Goal: Task Accomplishment & Management: Manage account settings

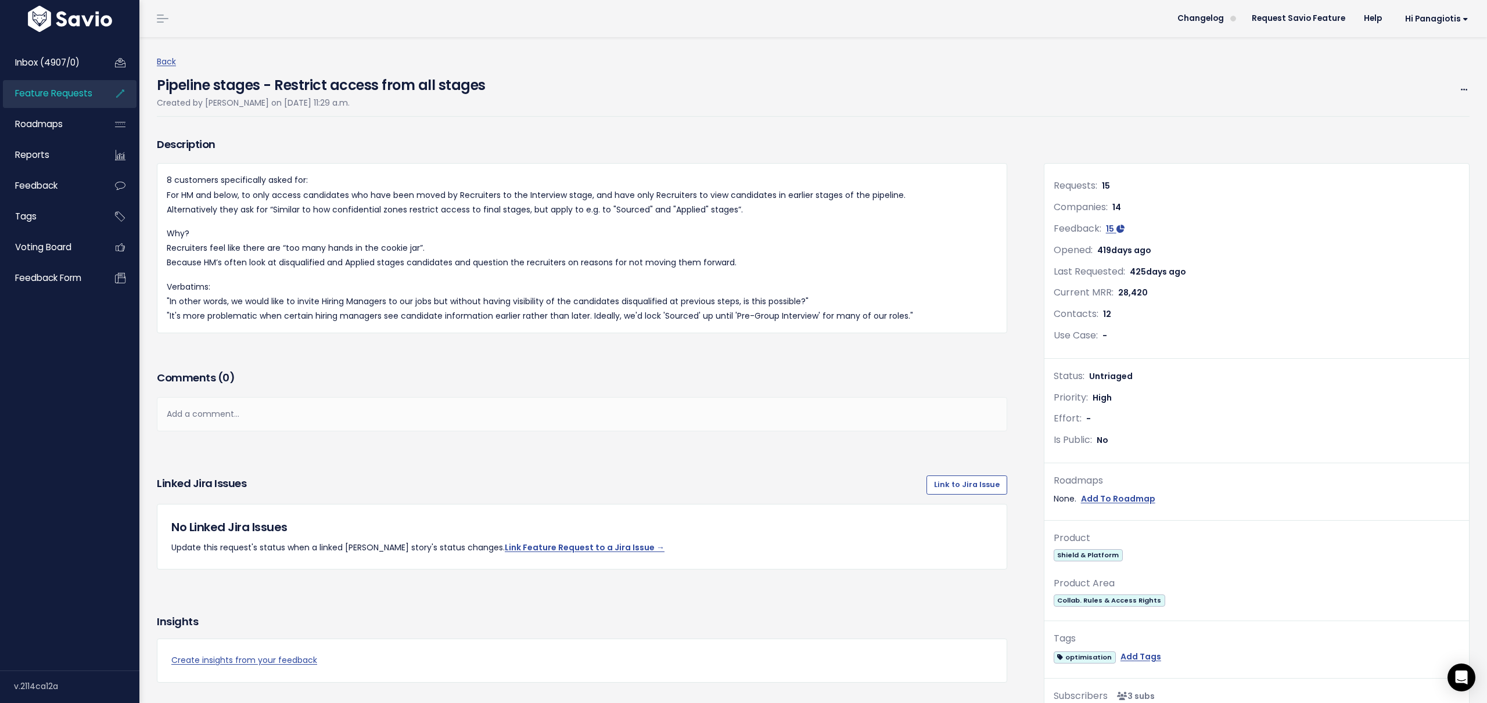
scroll to position [553, 0]
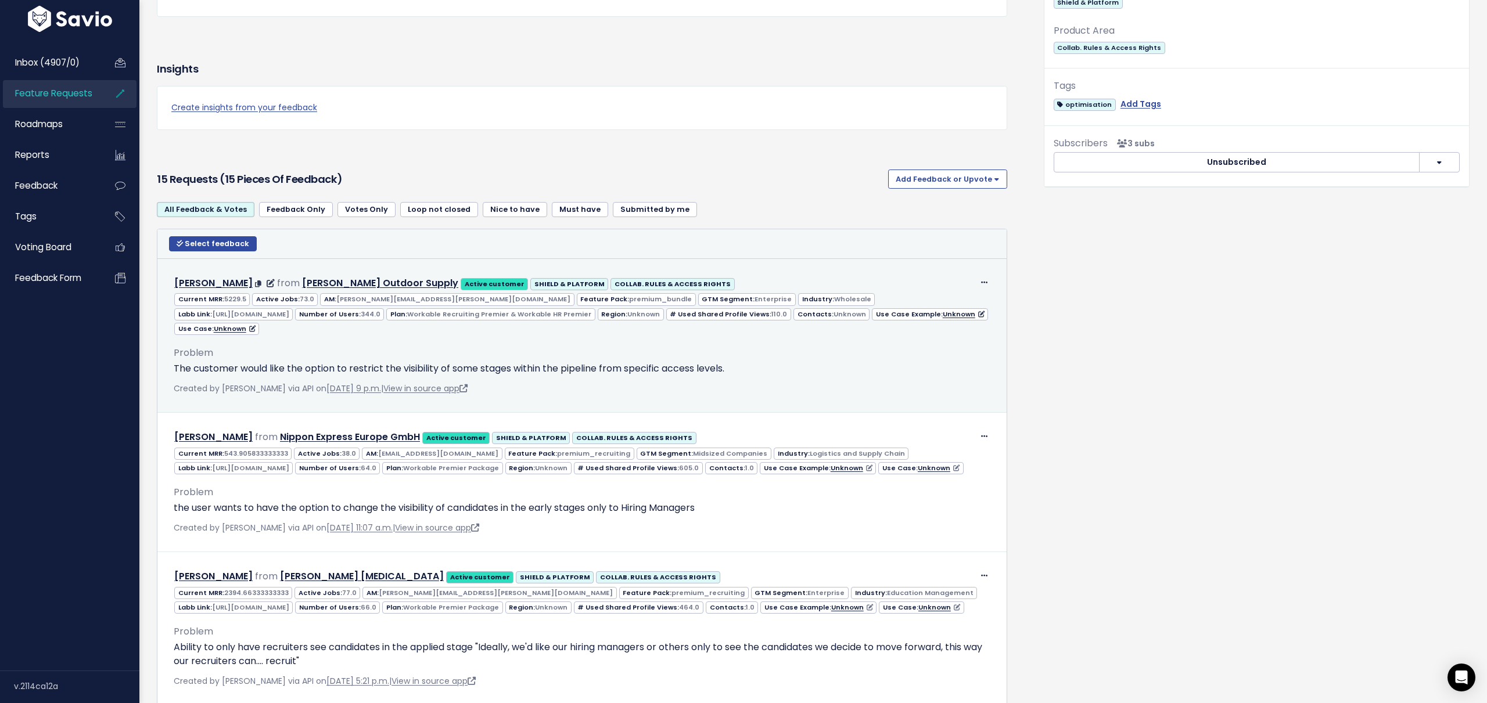
click at [256, 362] on p "The customer would like the option to restrict the visibility of some stages wi…" at bounding box center [582, 369] width 817 height 14
click at [634, 382] on div "Created by Lindsey Toynton via API on Aug. 9, 2024, 9 p.m. | View in source app" at bounding box center [582, 389] width 817 height 15
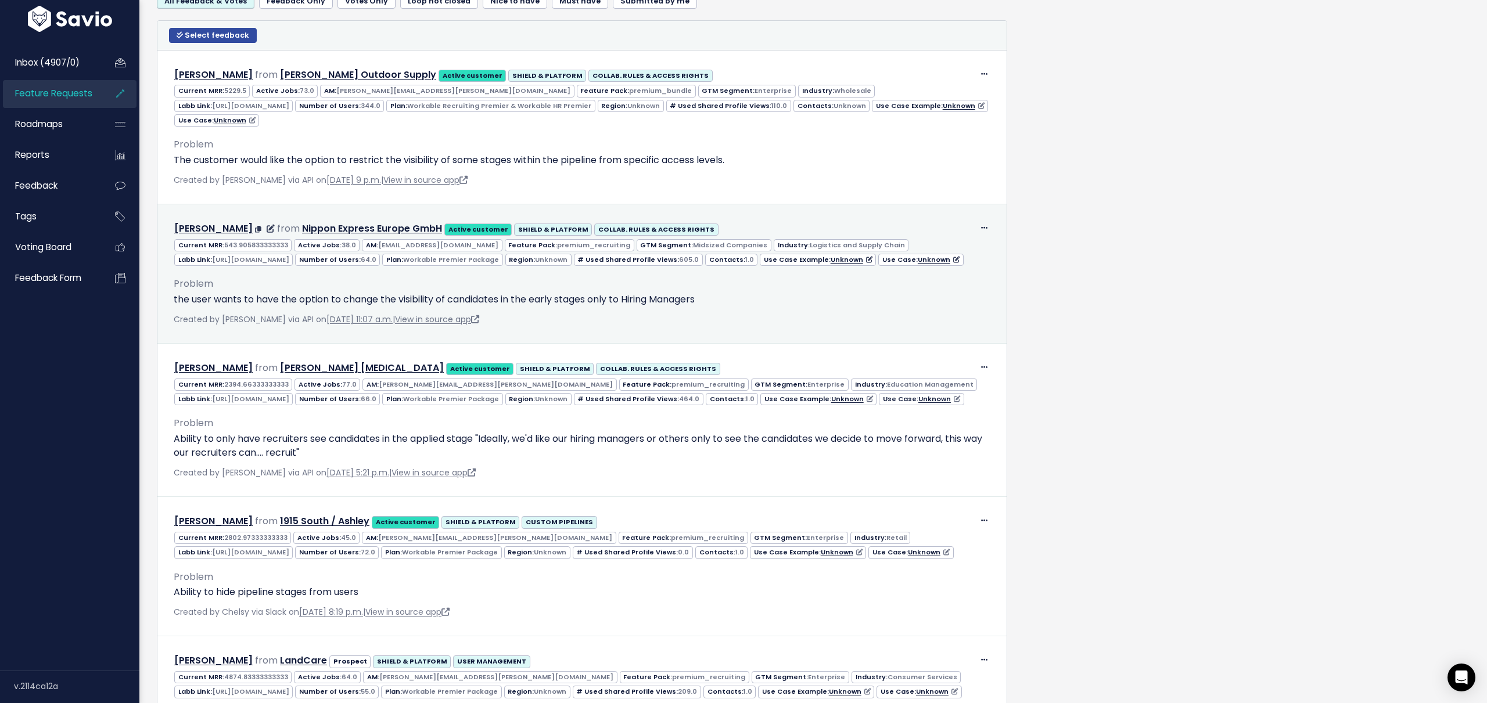
scroll to position [817, 0]
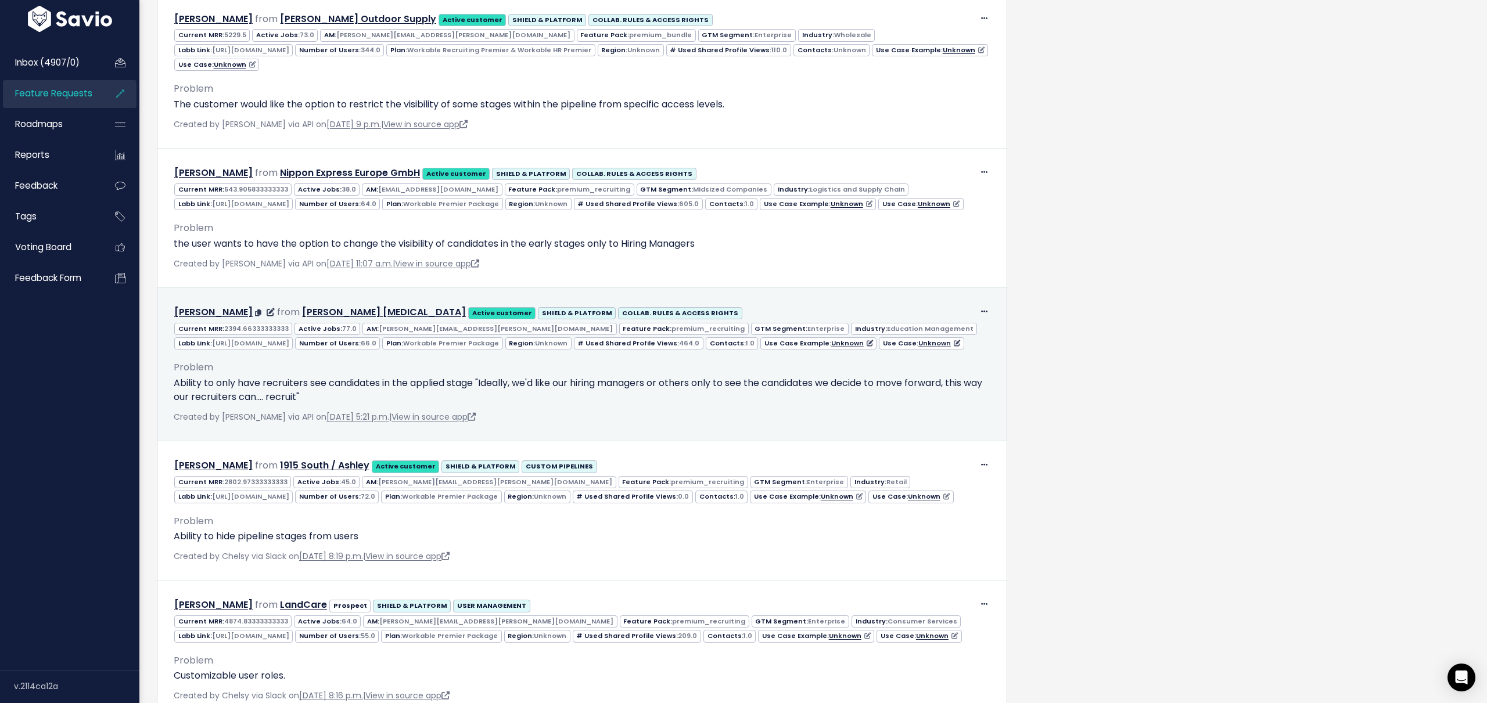
click at [309, 404] on p "Ability to only have recruiters see candidates in the applied stage "Ideally, w…" at bounding box center [582, 390] width 817 height 28
click at [291, 404] on p "Ability to only have recruiters see candidates in the applied stage "Ideally, w…" at bounding box center [582, 390] width 817 height 28
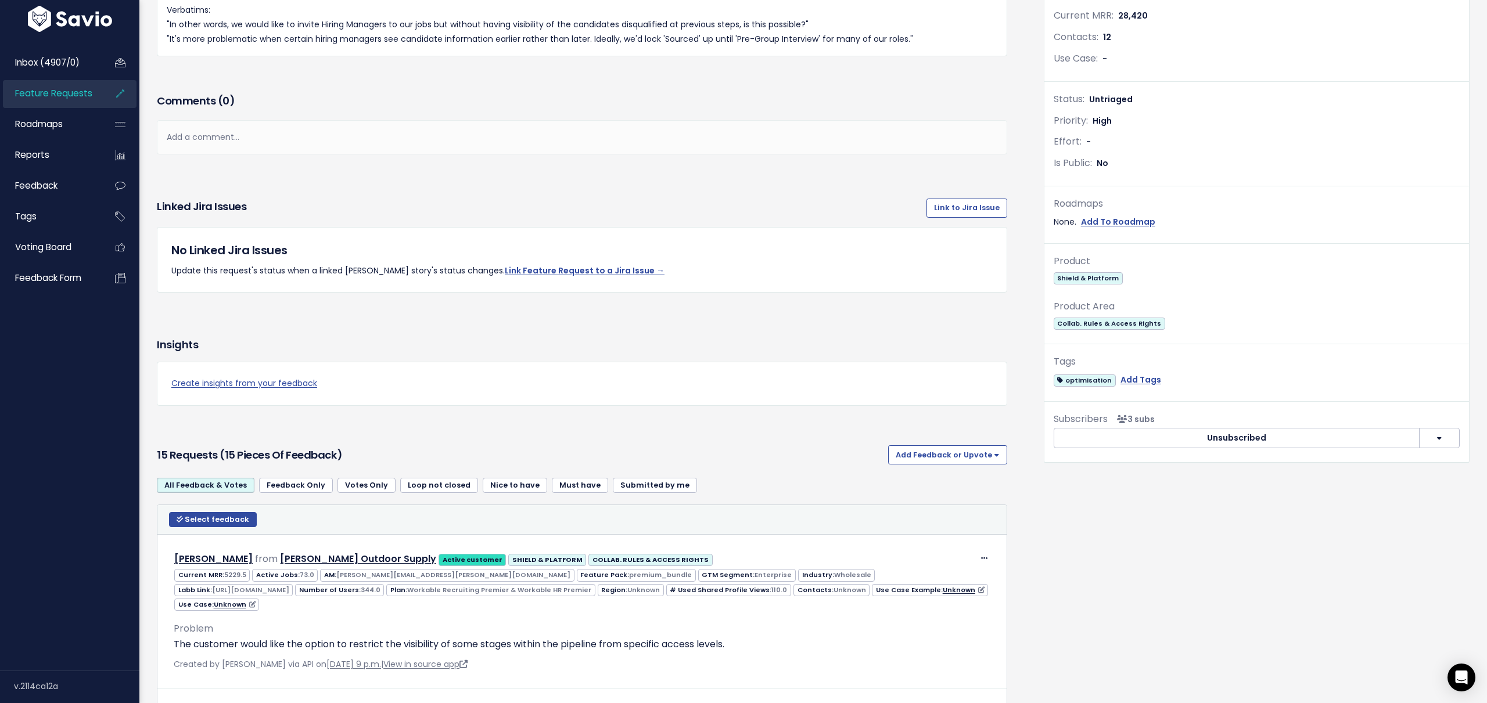
scroll to position [107, 0]
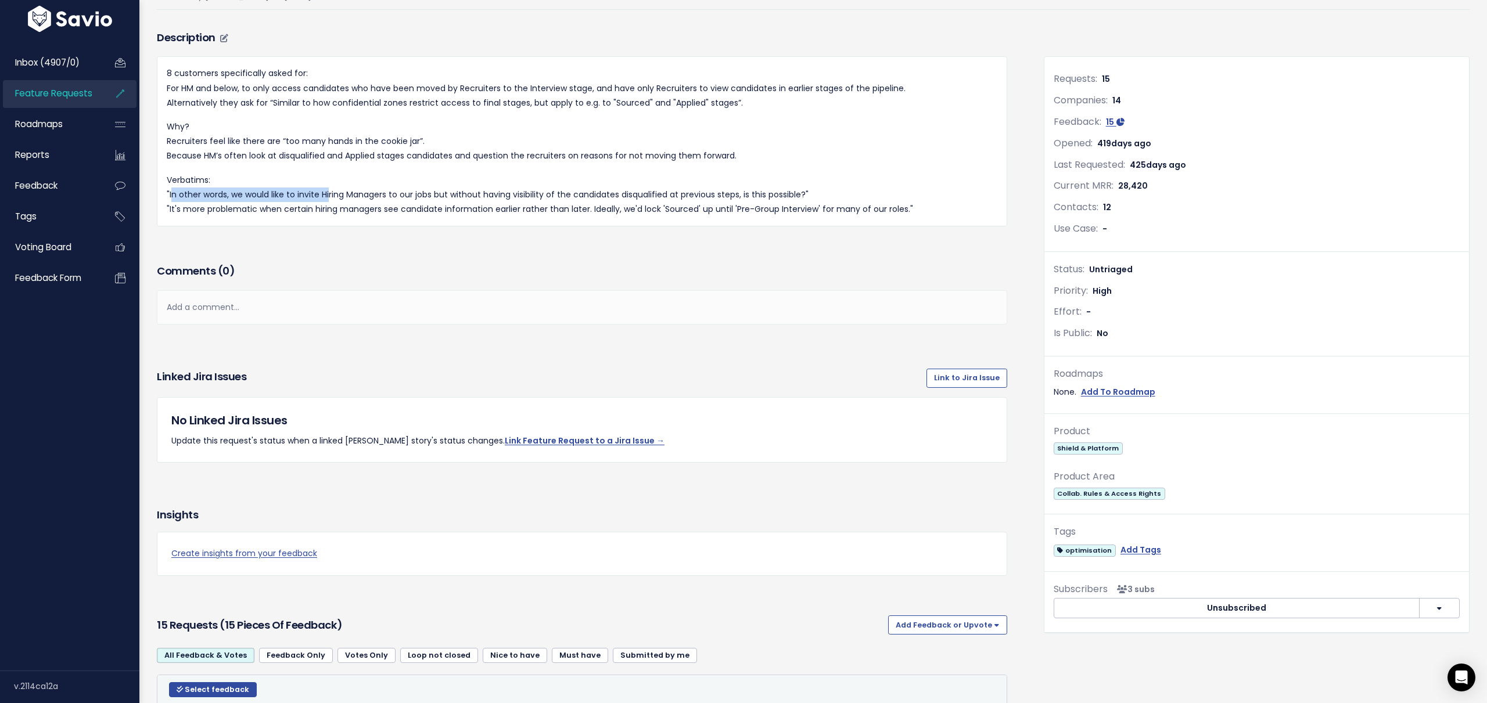
drag, startPoint x: 169, startPoint y: 197, endPoint x: 325, endPoint y: 191, distance: 155.8
click at [325, 191] on p "Verbatims: "In other words, we would like to invite Hiring Managers to our jobs…" at bounding box center [582, 195] width 830 height 44
copy p "In other words, we would like to invite H"
click at [325, 191] on p "Verbatims: "In other words, we would like to invite Hiring Managers to our jobs…" at bounding box center [582, 195] width 830 height 44
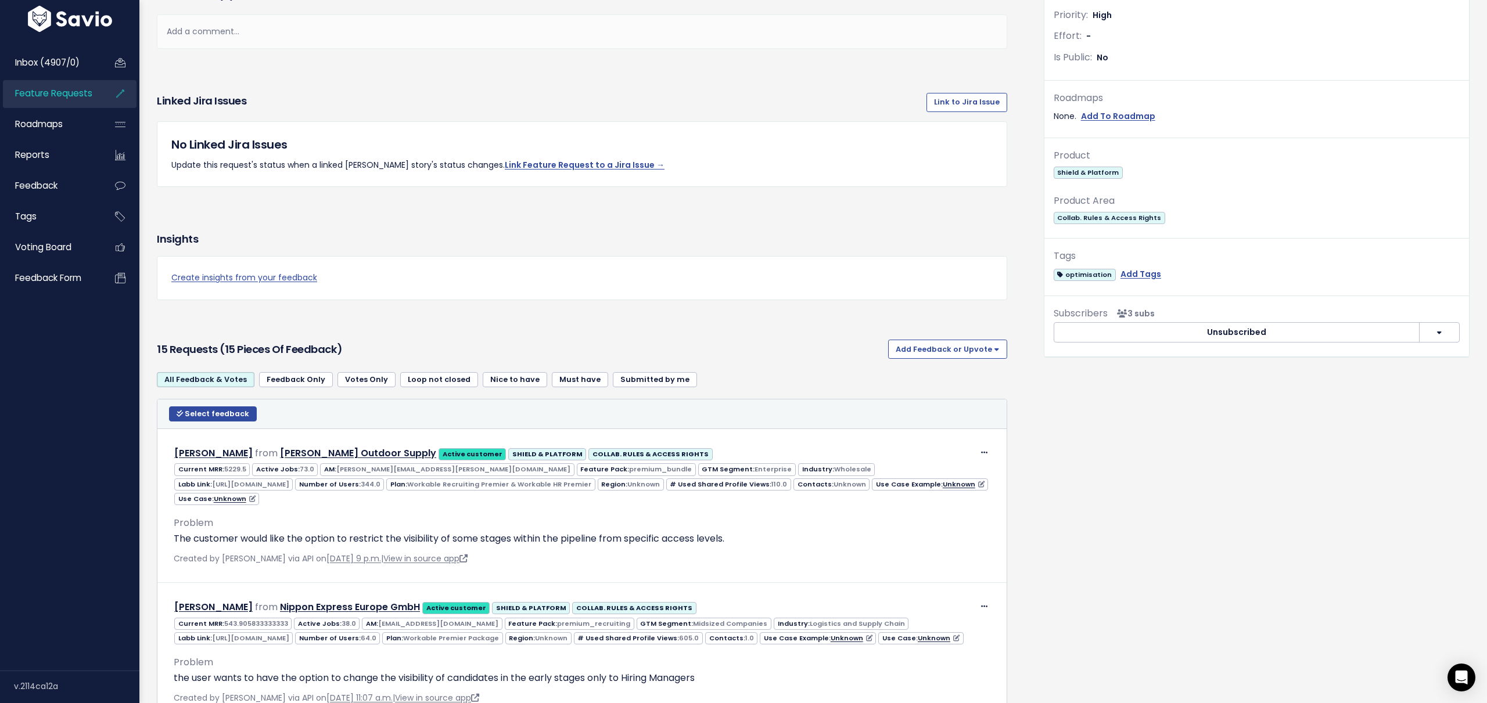
scroll to position [0, 0]
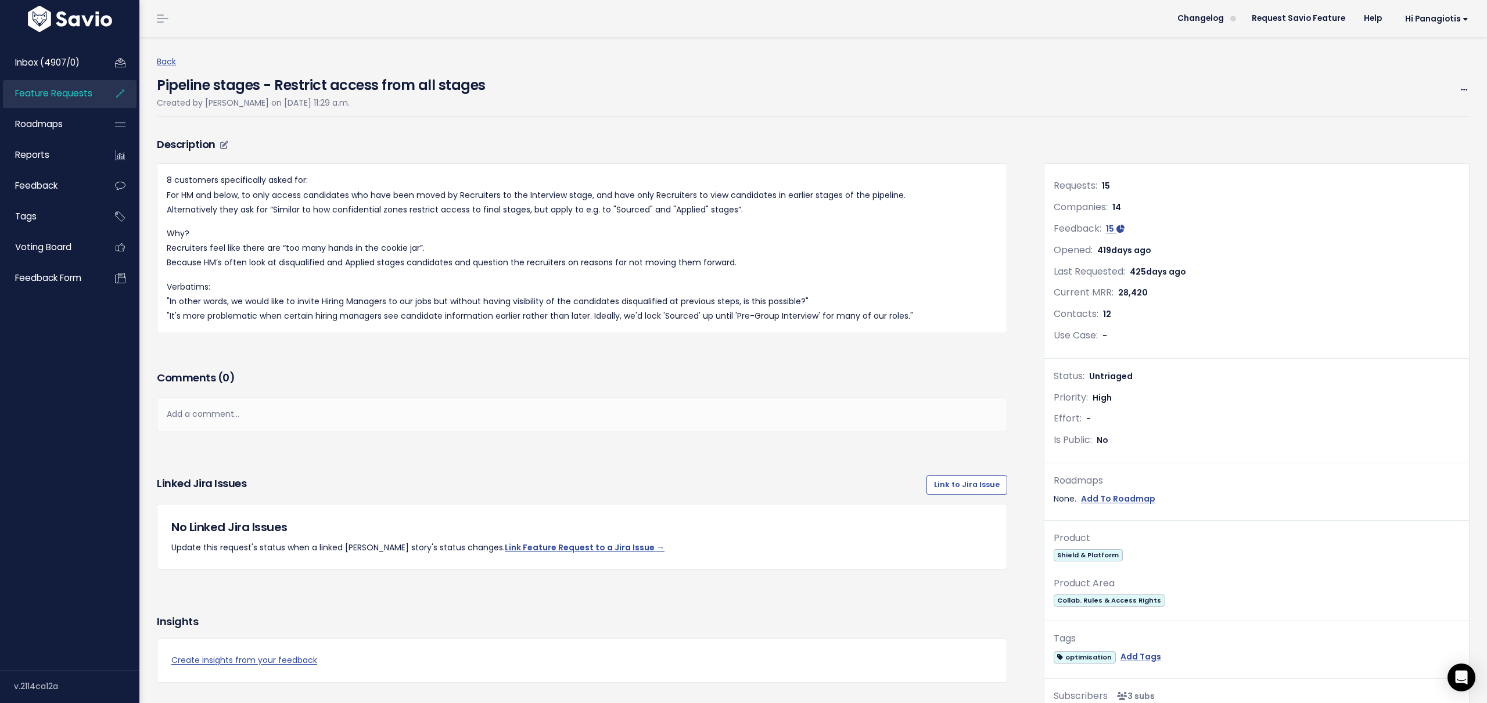
click at [341, 305] on p "Verbatims: "In other words, we would like to invite Hiring Managers to our jobs…" at bounding box center [582, 302] width 830 height 44
click at [455, 304] on p "Verbatims: "In other words, we would like to invite Hiring Managers to our jobs…" at bounding box center [582, 302] width 830 height 44
drag, startPoint x: 451, startPoint y: 303, endPoint x: 546, endPoint y: 300, distance: 95.9
click at [546, 300] on p "Verbatims: "In other words, we would like to invite Hiring Managers to our jobs…" at bounding box center [582, 302] width 830 height 44
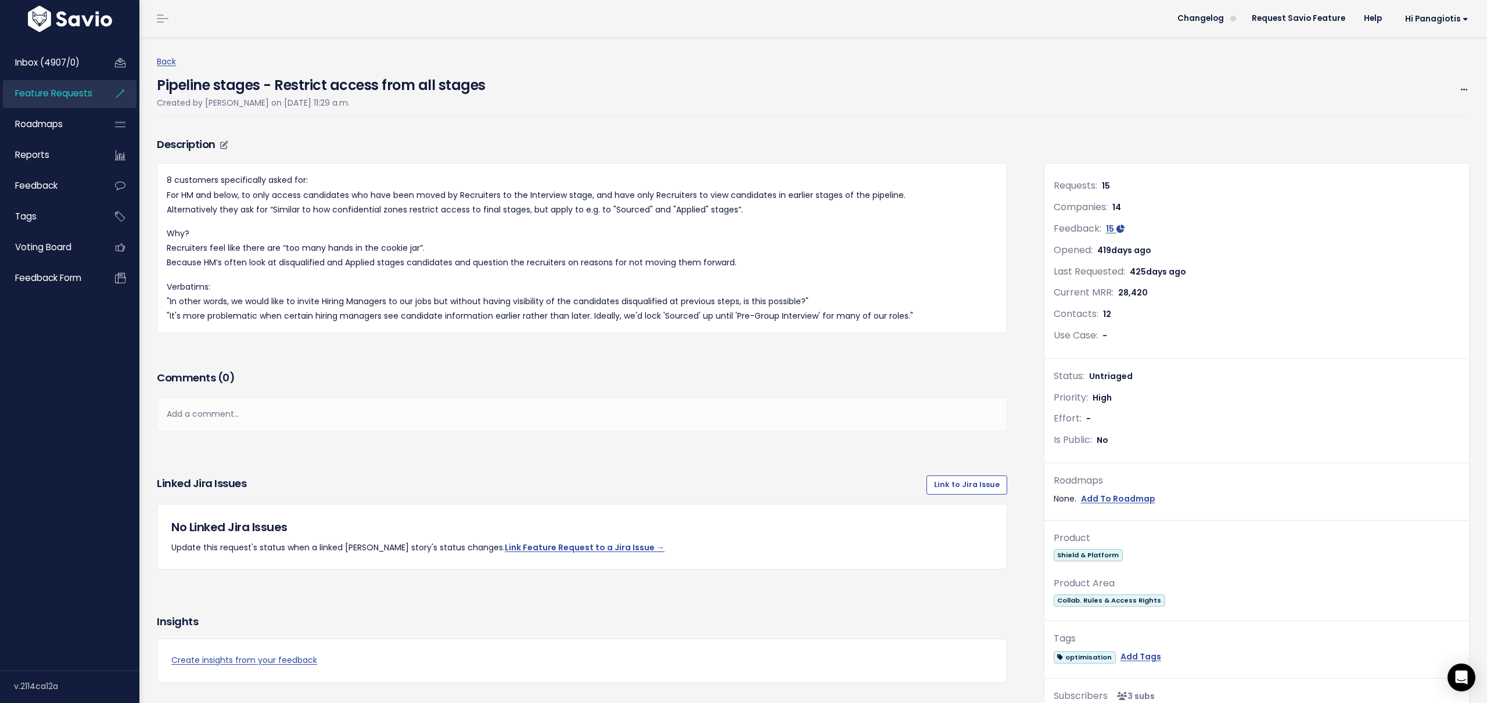
click at [293, 199] on p "8 customers specifically asked for: For HM and below, to only access candidates…" at bounding box center [582, 195] width 830 height 44
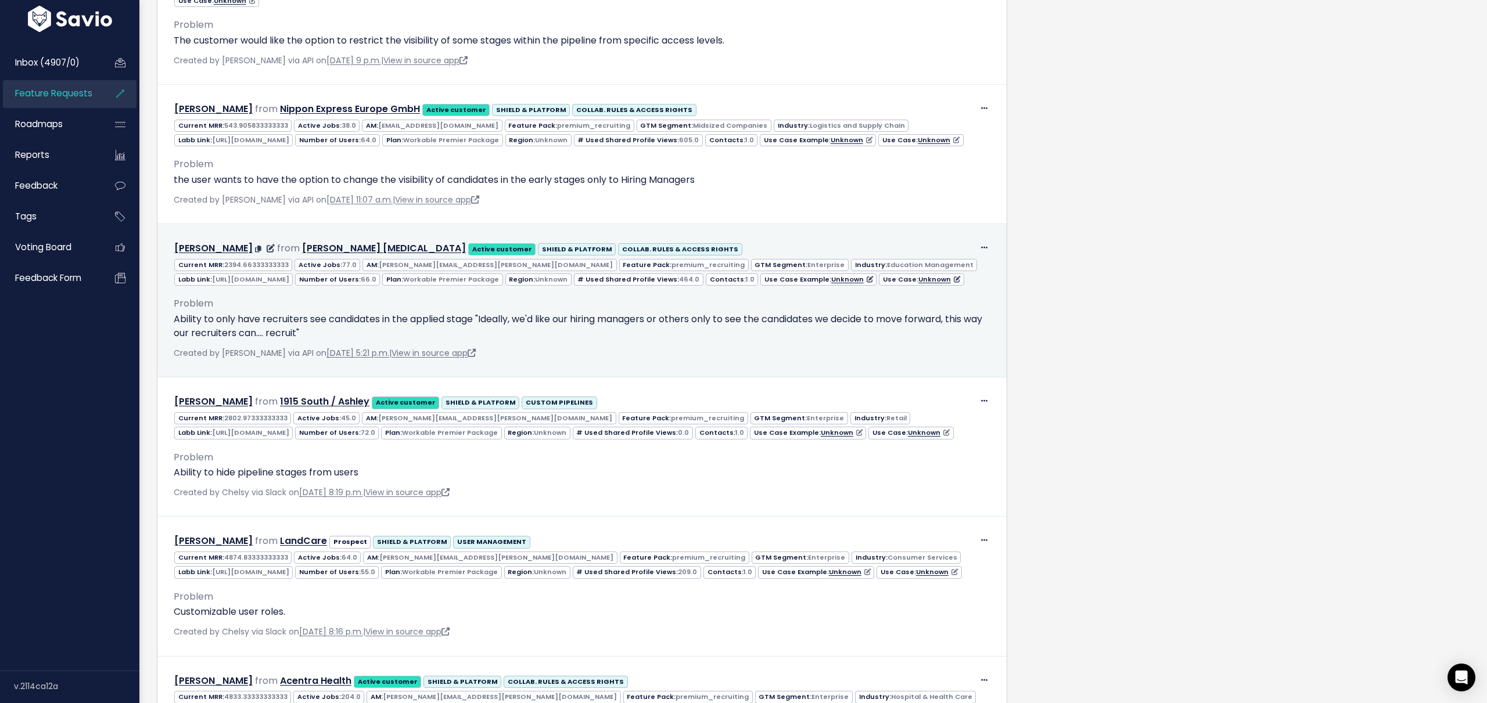
scroll to position [885, 0]
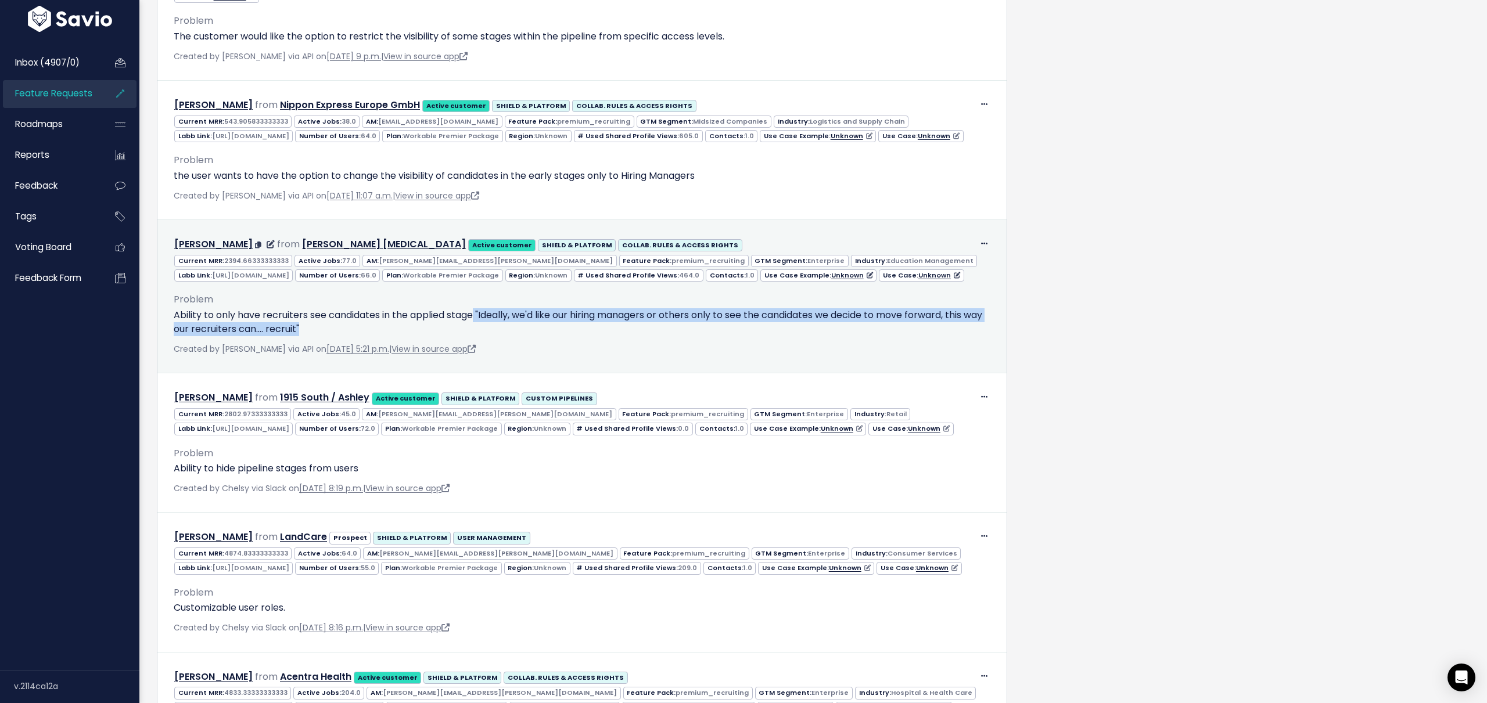
drag, startPoint x: 478, startPoint y: 329, endPoint x: 457, endPoint y: 351, distance: 30.4
click at [457, 351] on div "Problem Ability to only have recruiters see candidates in the applied stage "Id…" at bounding box center [582, 319] width 834 height 74
copy p ""Ideally, we'd like our hiring managers or others only to see the candidates we…"
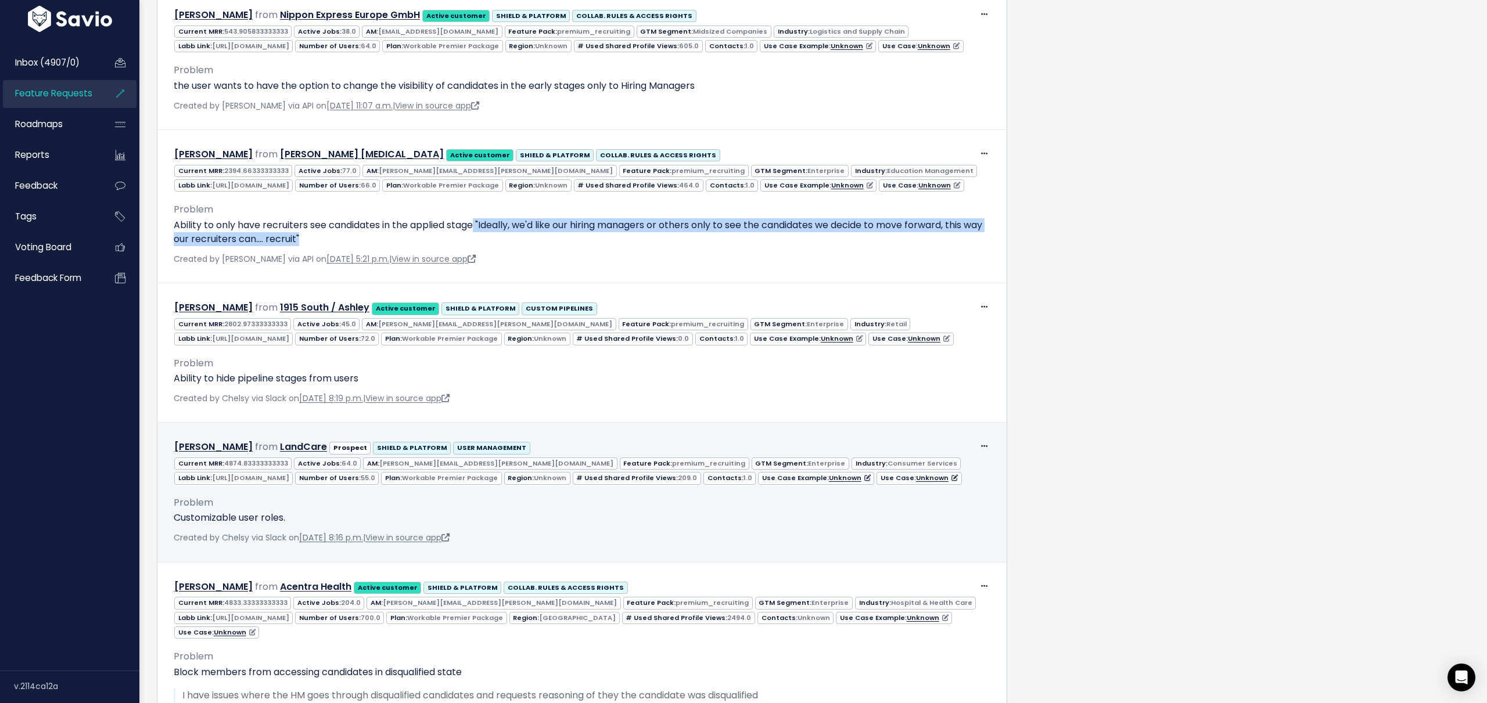
scroll to position [979, 0]
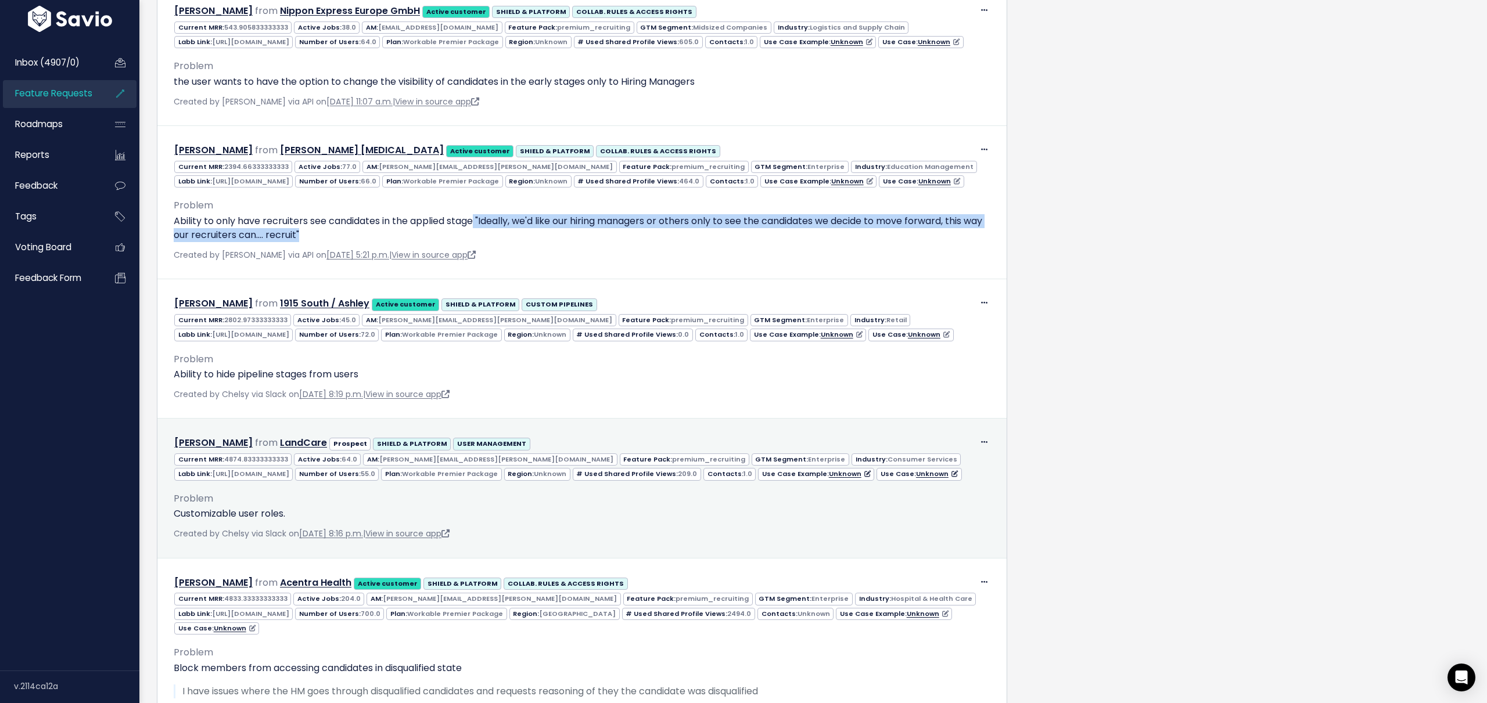
copy p ""Ideally, we'd like our hiring managers or others only to see the candidates we…"
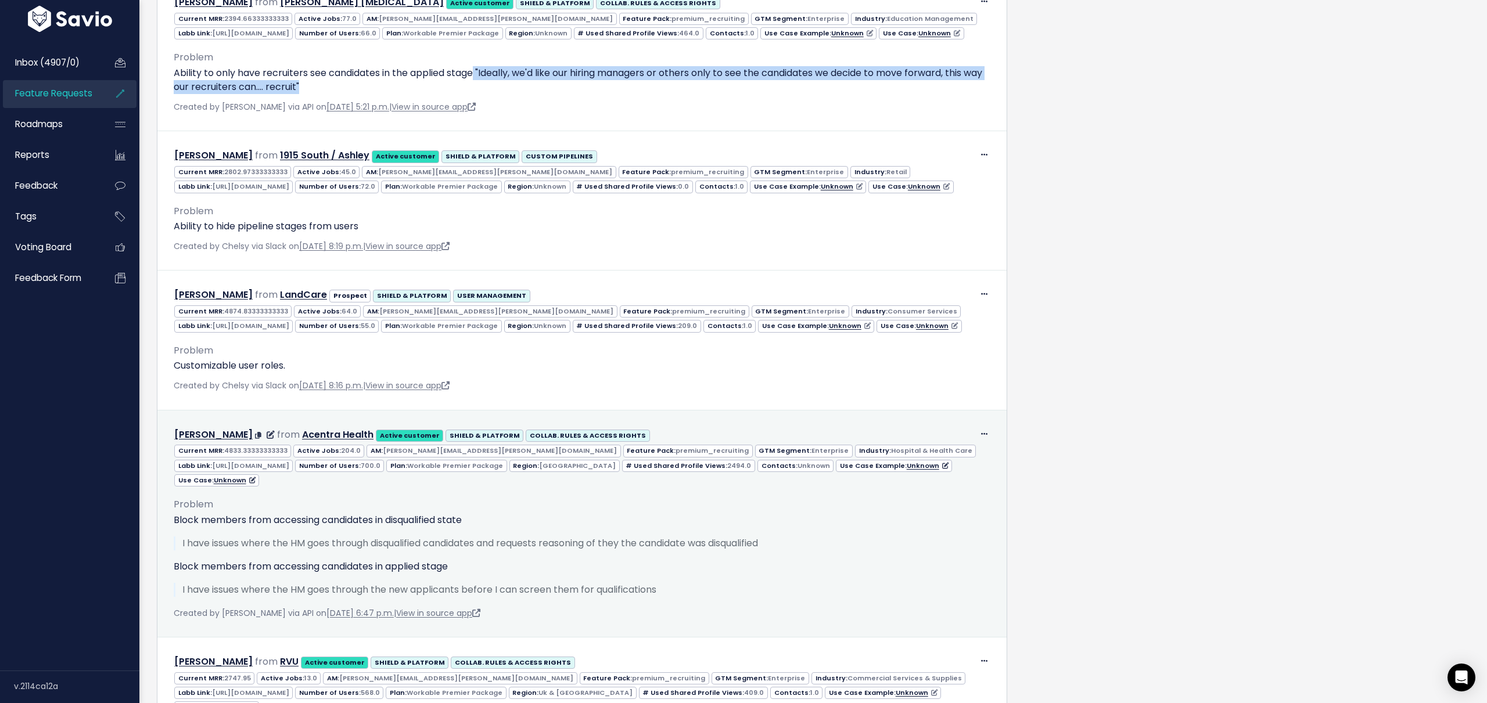
scroll to position [1135, 0]
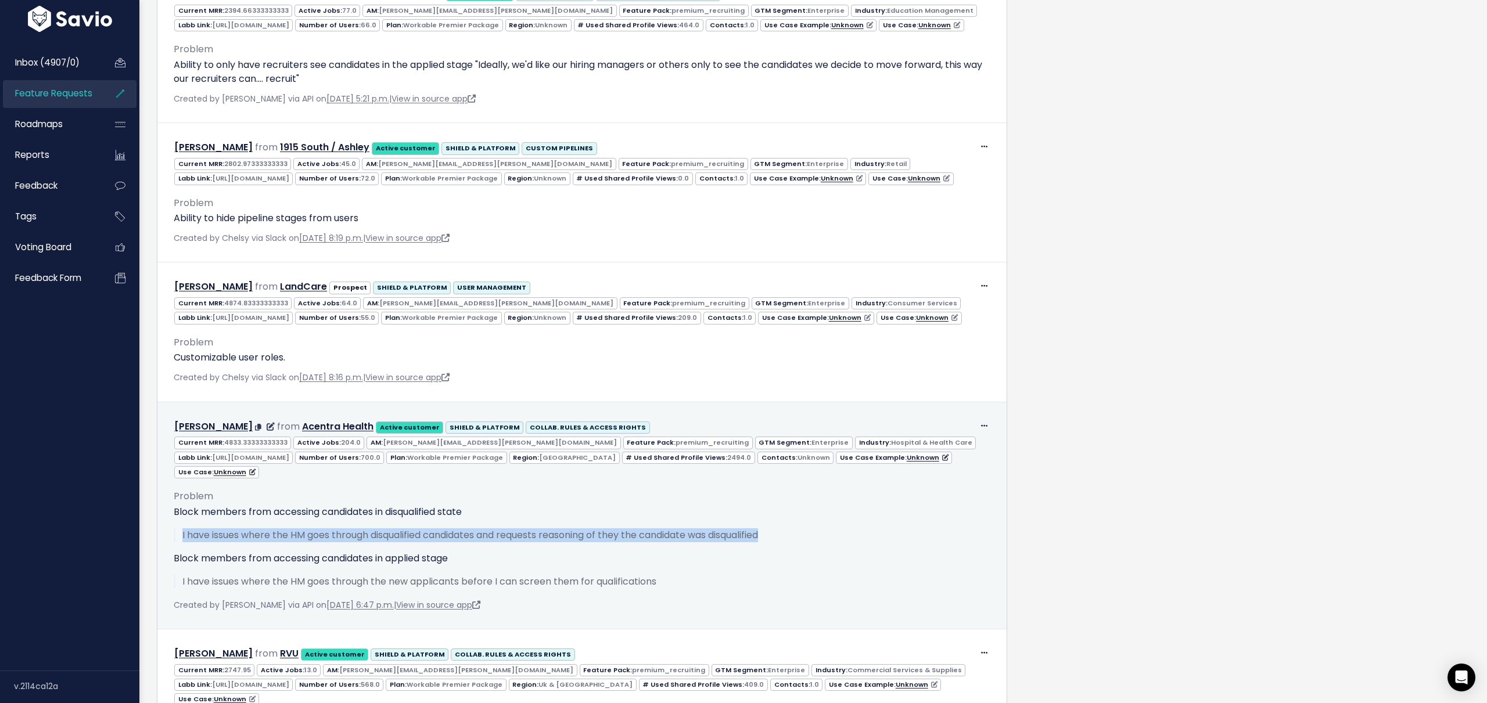
drag, startPoint x: 179, startPoint y: 563, endPoint x: 790, endPoint y: 561, distance: 611.5
click at [790, 542] on blockquote "I have issues where the HM goes through disqualified candidates and requests re…" at bounding box center [582, 535] width 817 height 14
click at [790, 542] on p "I have issues where the HM goes through disqualified candidates and requests re…" at bounding box center [586, 535] width 808 height 14
drag, startPoint x: 530, startPoint y: 565, endPoint x: 178, endPoint y: 559, distance: 352.0
click at [178, 542] on blockquote "I have issues where the HM goes through disqualified candidates and requests re…" at bounding box center [582, 535] width 817 height 14
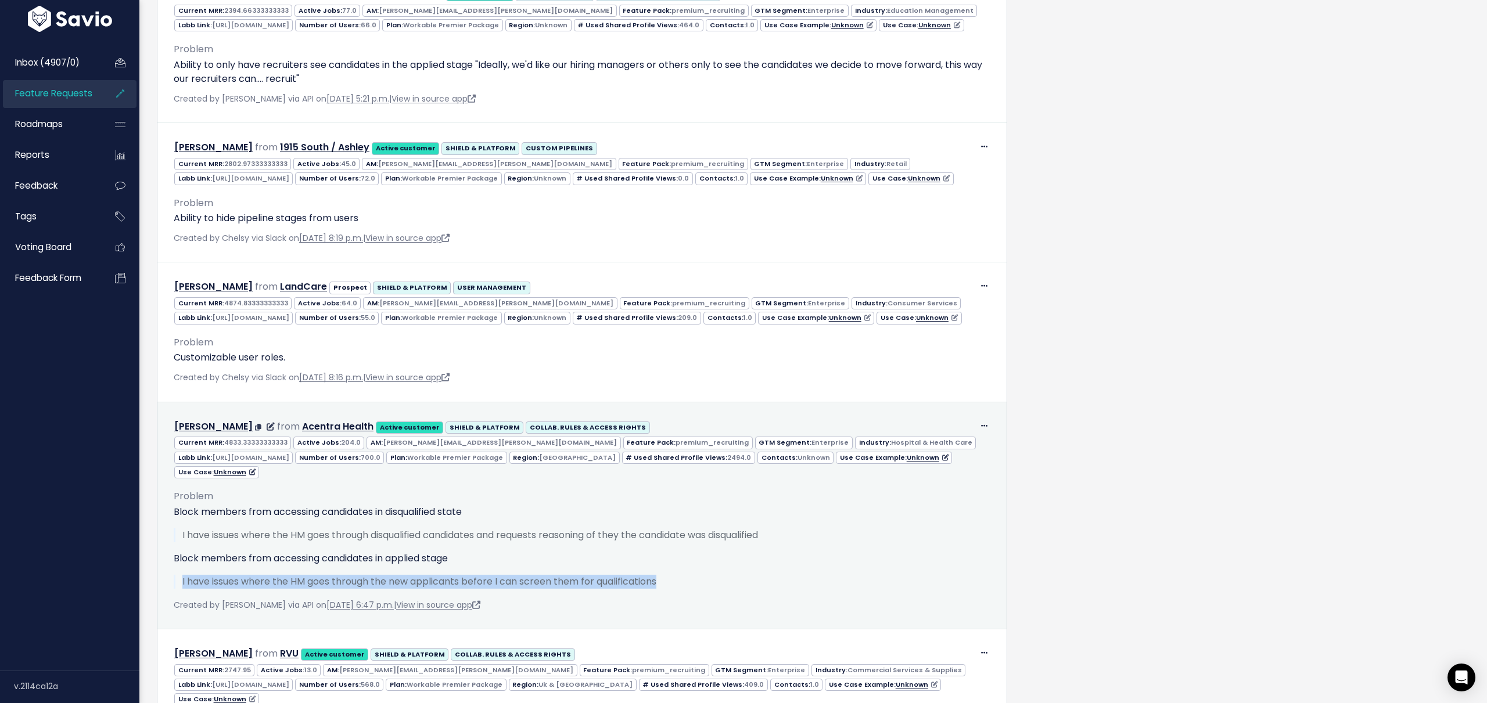
drag, startPoint x: 180, startPoint y: 611, endPoint x: 752, endPoint y: 609, distance: 572.0
click at [752, 589] on blockquote "I have issues where the HM goes through the new applicants before I can screen …" at bounding box center [582, 582] width 817 height 14
copy p "I have issues where the HM goes through the new applicants before I can screen …"
click at [262, 577] on div "Block members from accessing candidates in disqualified state I have issues whe…" at bounding box center [582, 547] width 817 height 84
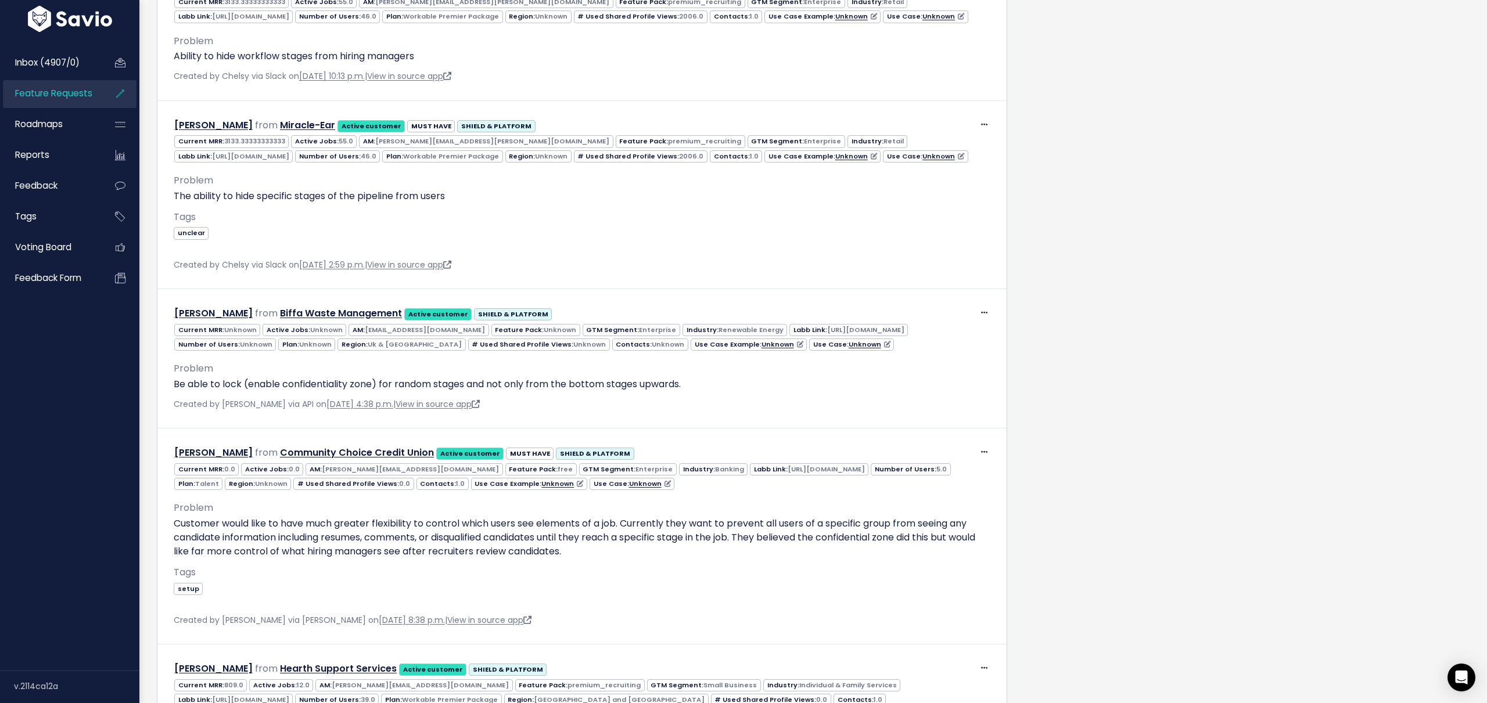
scroll to position [2098, 0]
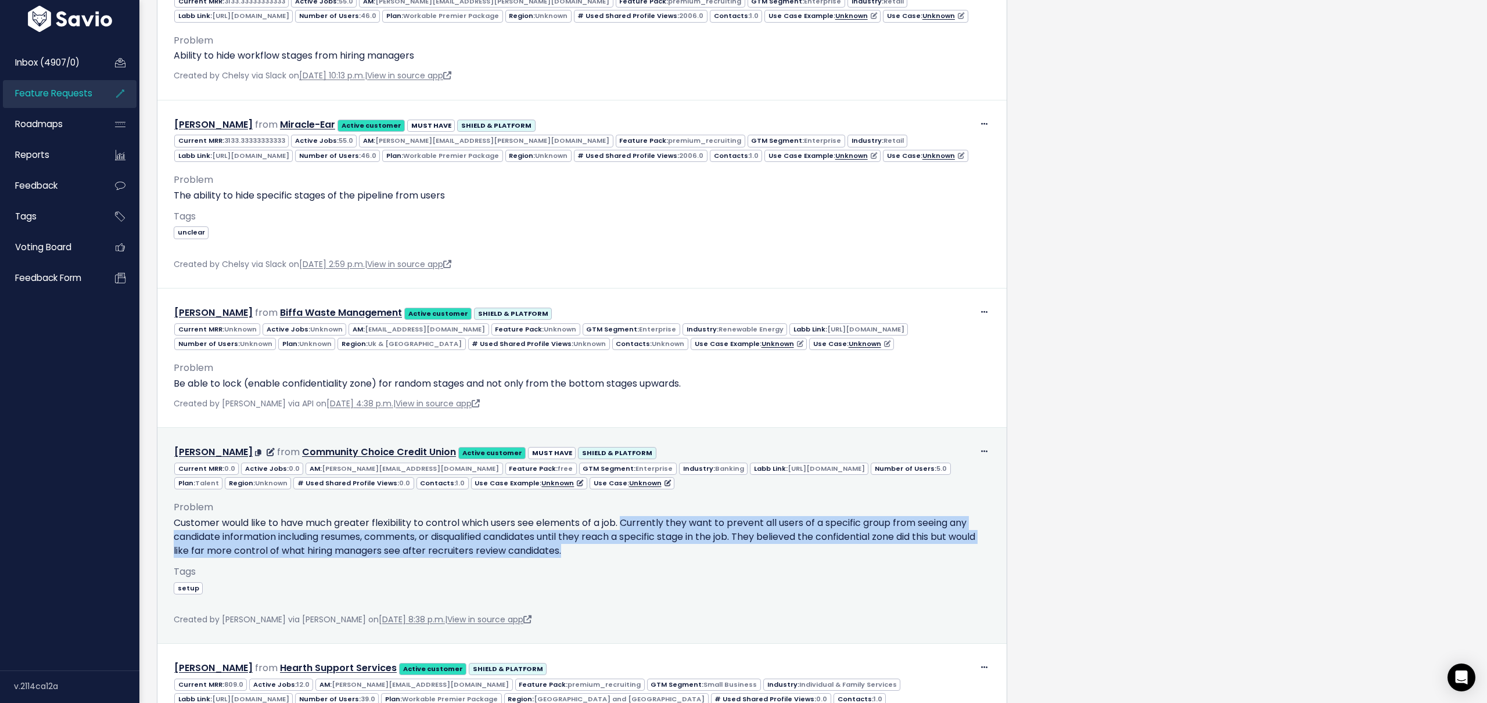
drag, startPoint x: 625, startPoint y: 553, endPoint x: 732, endPoint y: 585, distance: 111.7
click at [732, 558] on p "Customer would like to have much greater flexibility to control which users see…" at bounding box center [582, 537] width 817 height 42
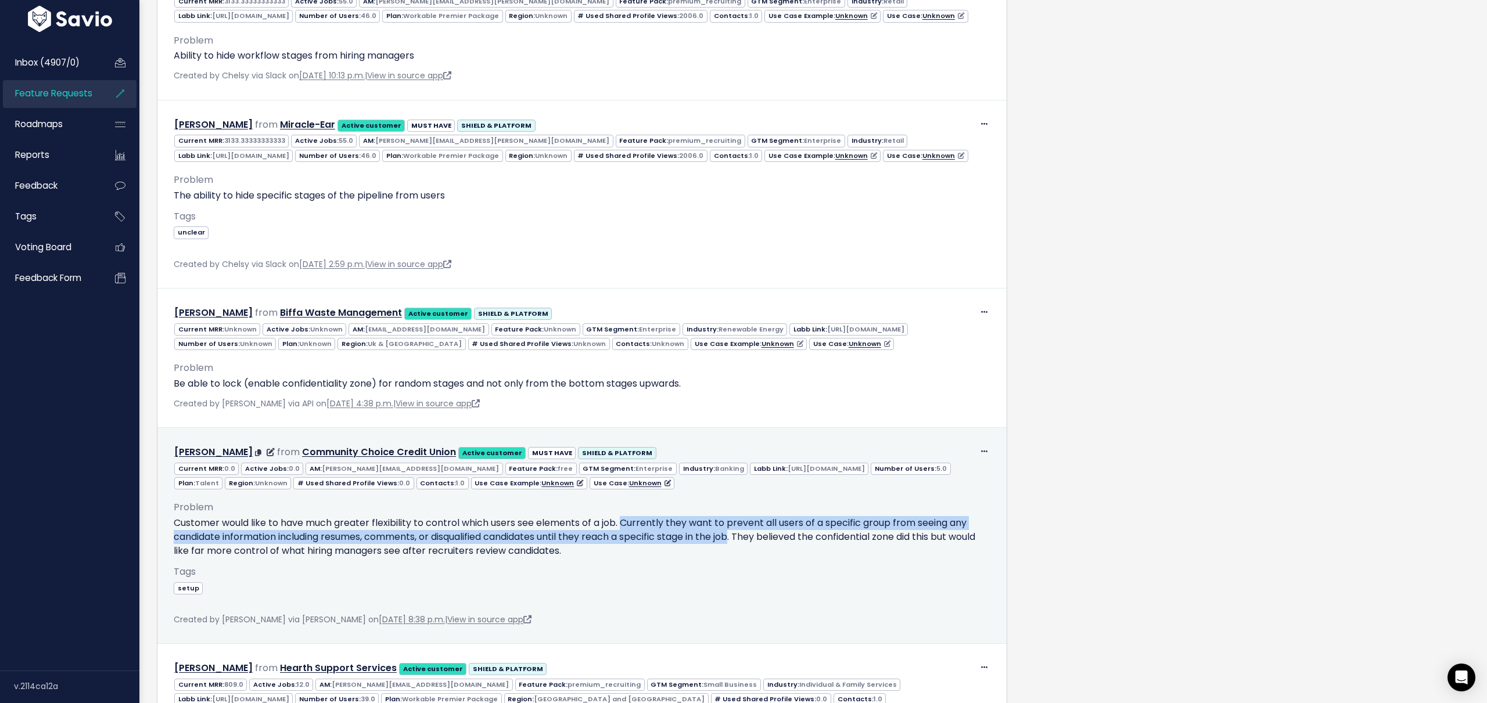
drag, startPoint x: 625, startPoint y: 553, endPoint x: 743, endPoint y: 566, distance: 118.5
click at [743, 558] on p "Customer would like to have much greater flexibility to control which users see…" at bounding box center [582, 537] width 817 height 42
copy p "Currently they want to prevent all users of a specific group from seeing any ca…"
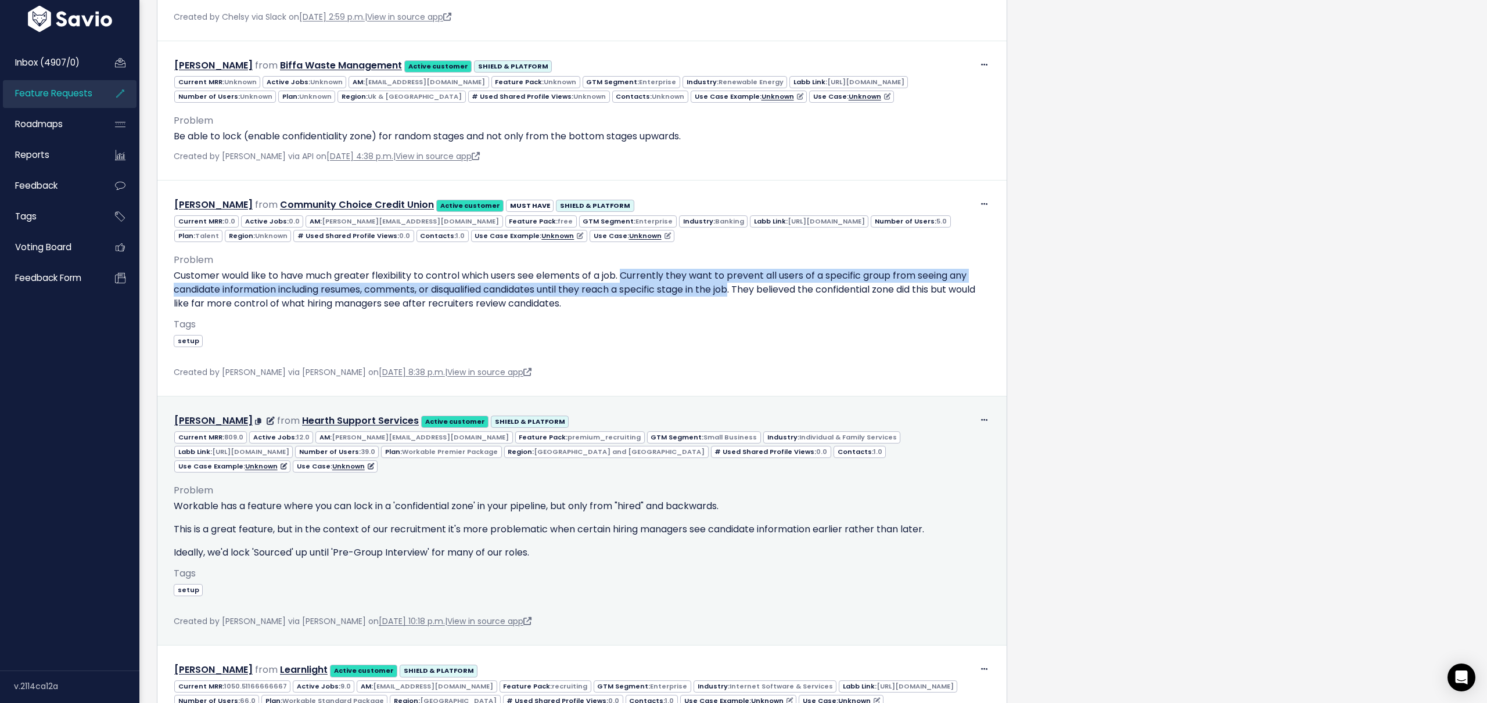
scroll to position [2346, 0]
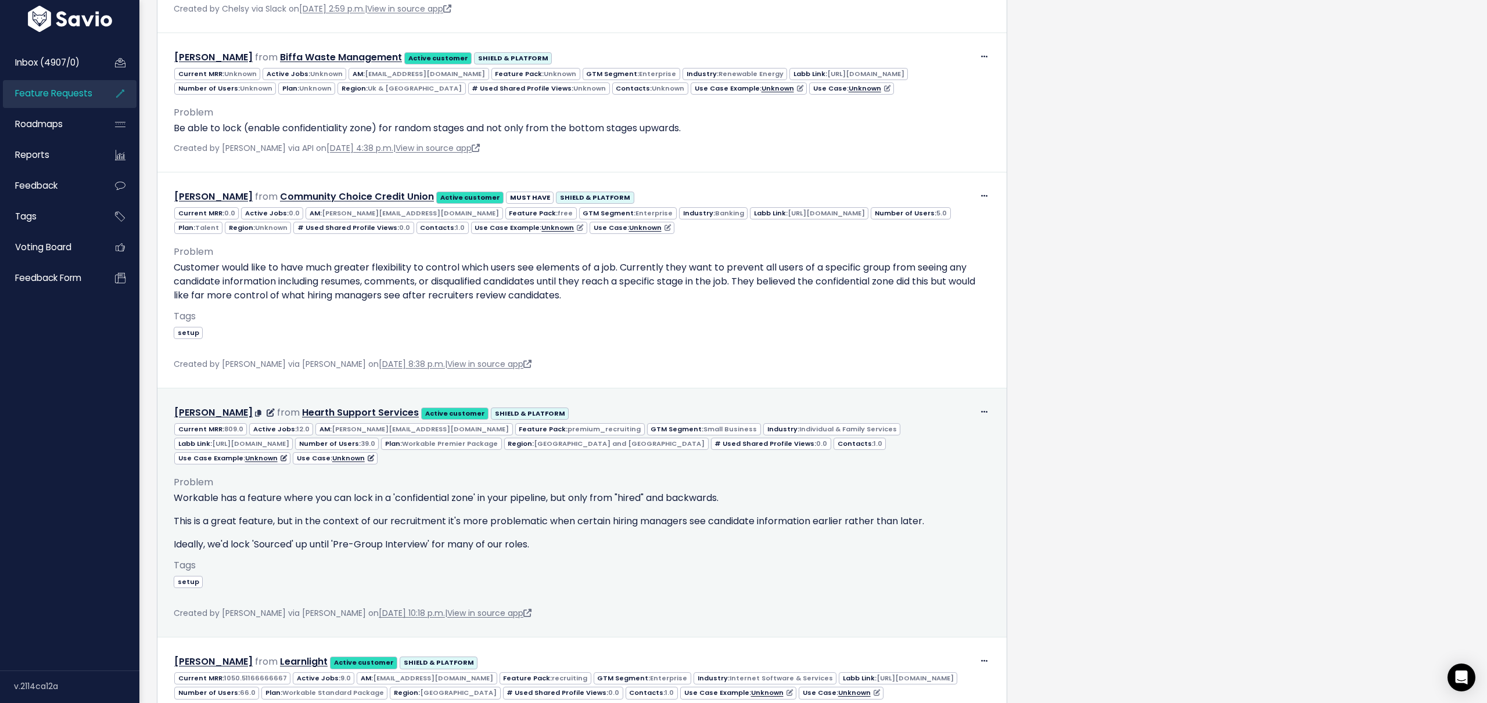
drag, startPoint x: 449, startPoint y: 558, endPoint x: 694, endPoint y: 556, distance: 245.1
click at [772, 528] on p "This is a great feature, but in the context of our recruitment it's more proble…" at bounding box center [582, 522] width 817 height 14
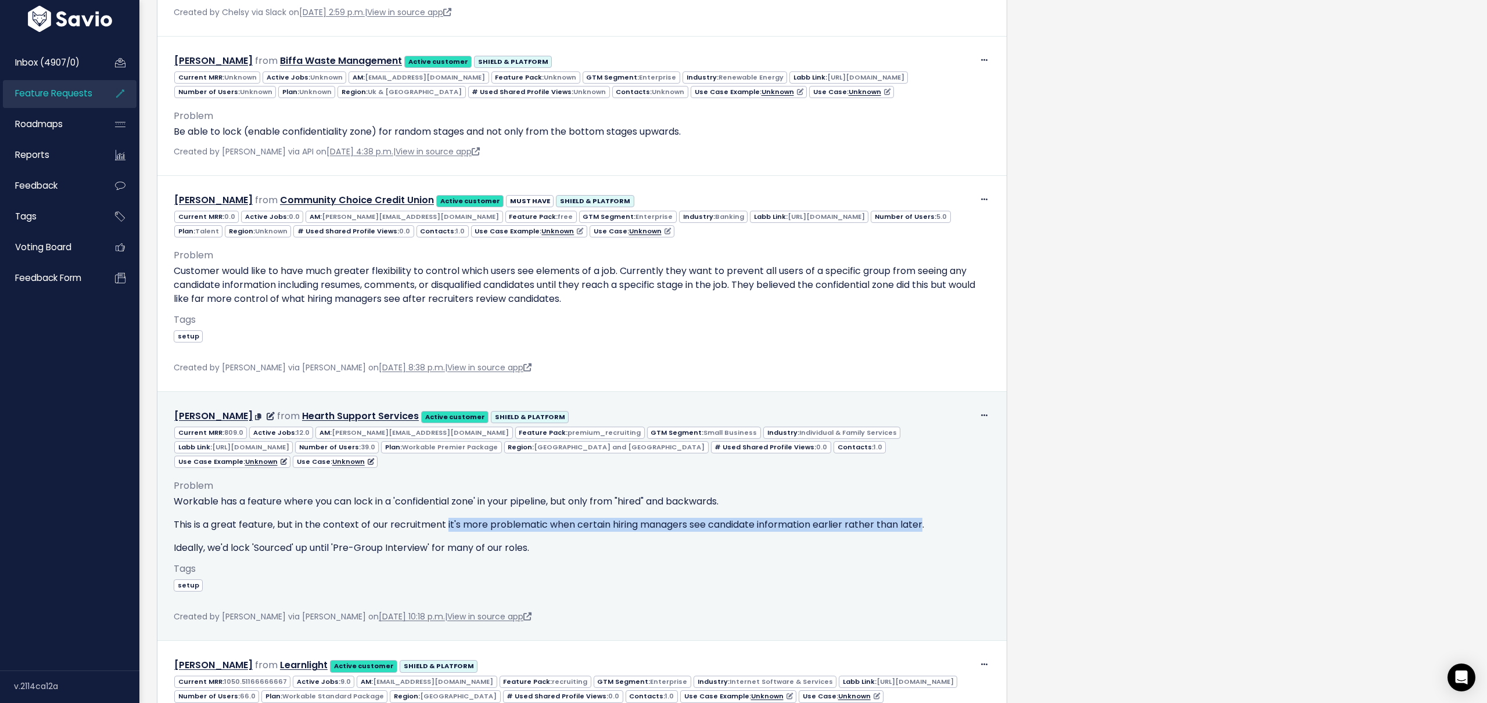
drag, startPoint x: 448, startPoint y: 555, endPoint x: 927, endPoint y: 549, distance: 478.6
click at [925, 532] on p "This is a great feature, but in the context of our recruitment it's more proble…" at bounding box center [582, 525] width 817 height 14
copy p "it's more problematic when certain hiring managers see candidate information ea…"
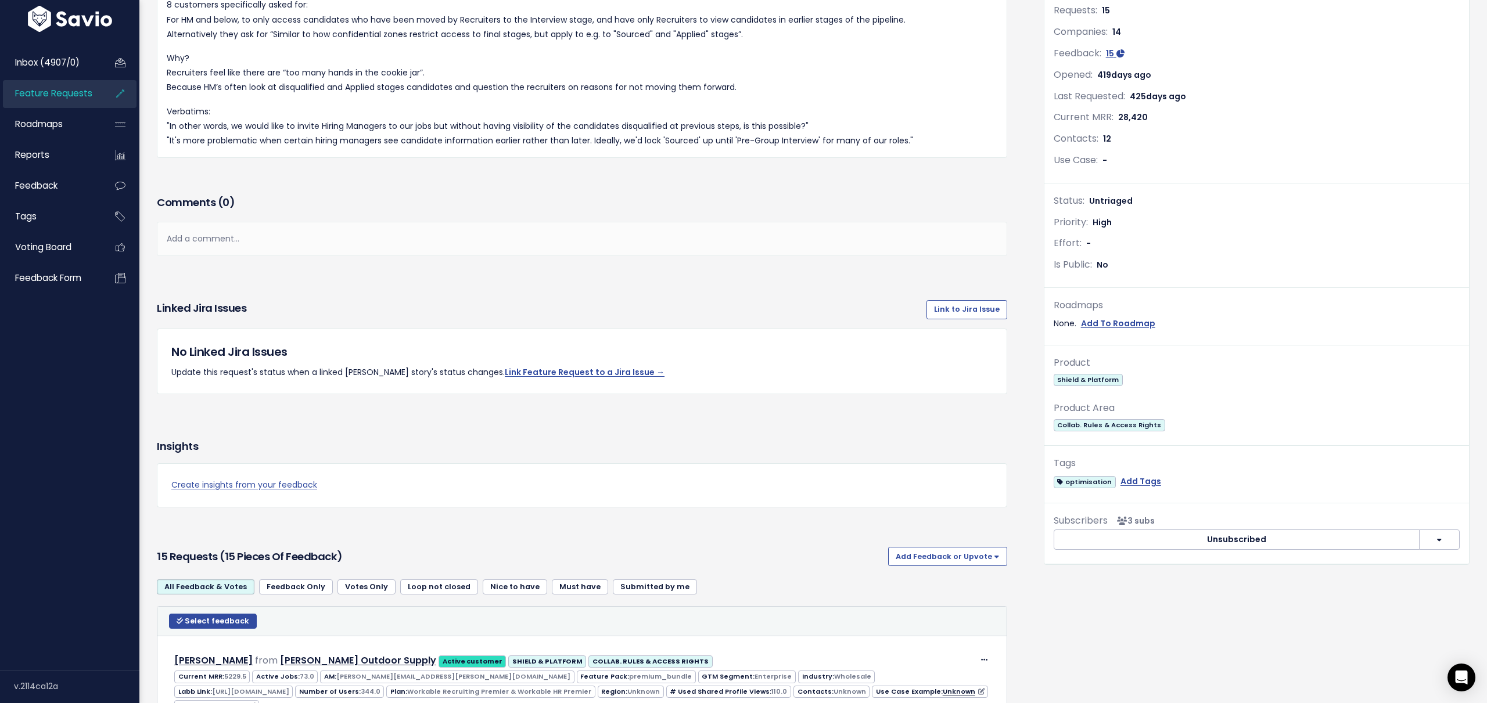
scroll to position [202, 0]
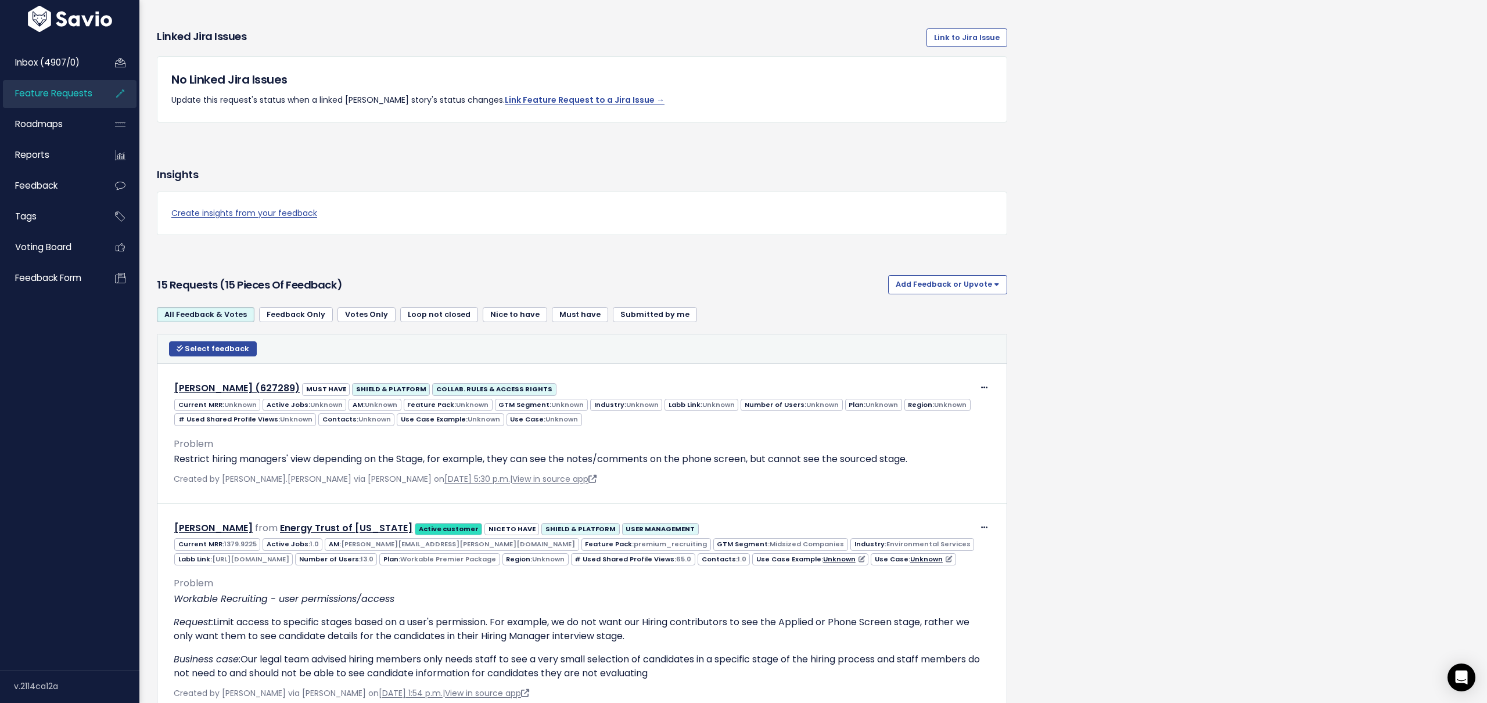
scroll to position [1174, 0]
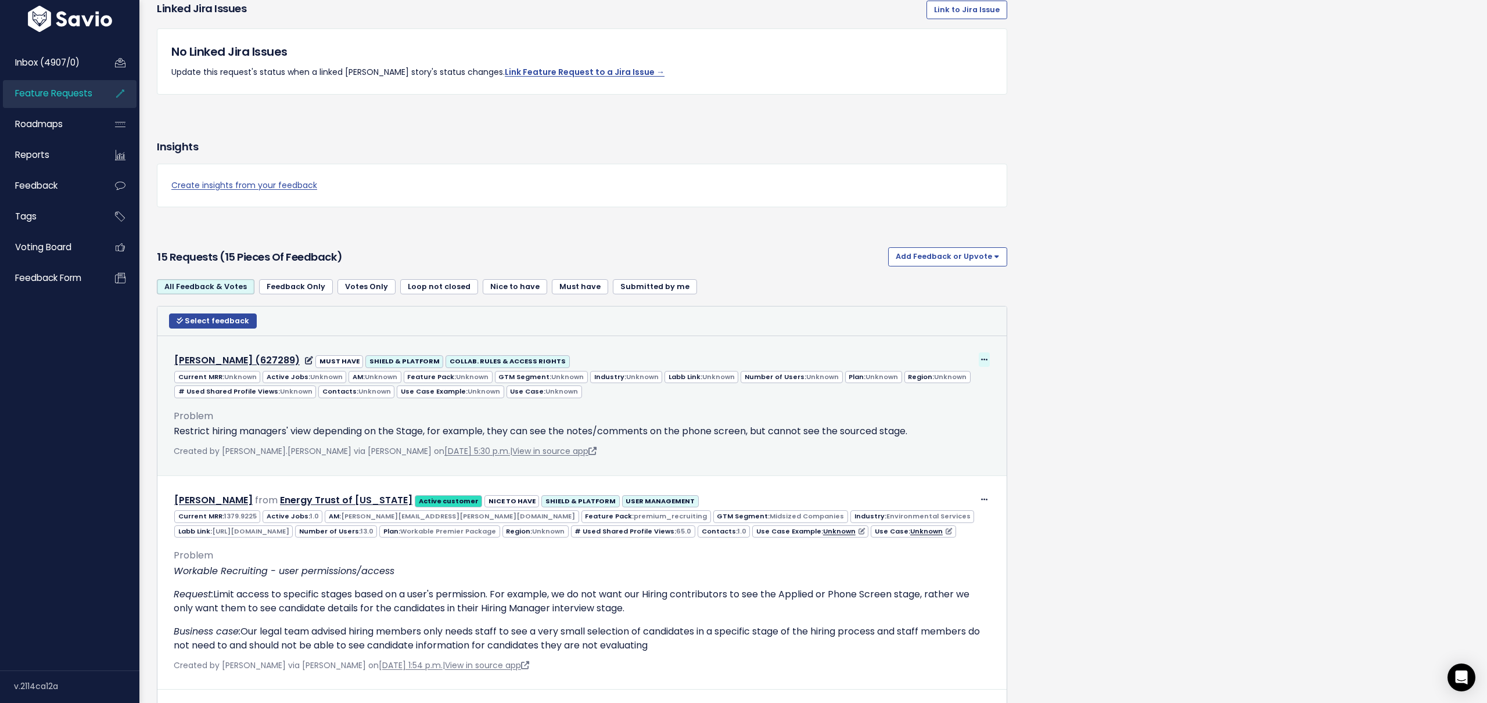
click at [981, 361] on icon at bounding box center [984, 361] width 6 height 8
click at [947, 390] on link "Edit" at bounding box center [955, 391] width 84 height 23
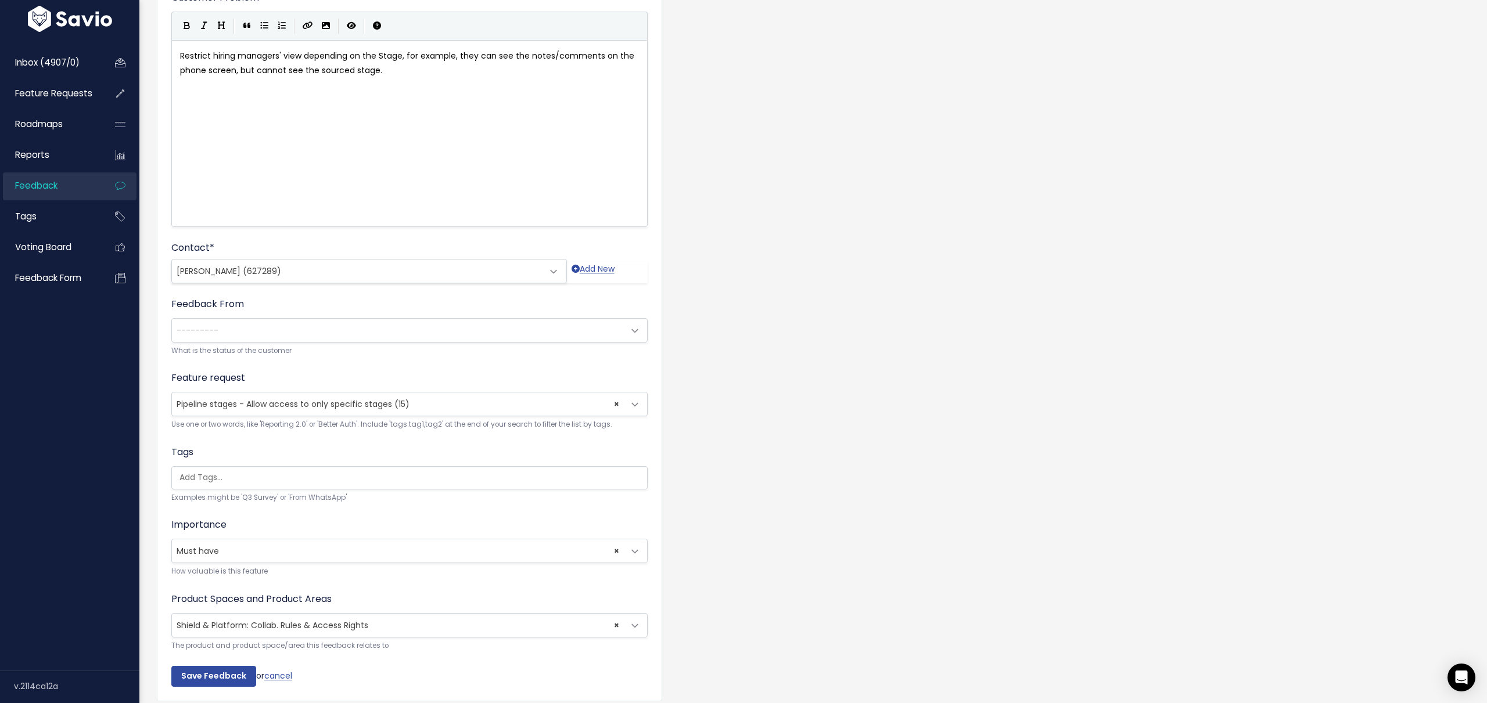
scroll to position [124, 0]
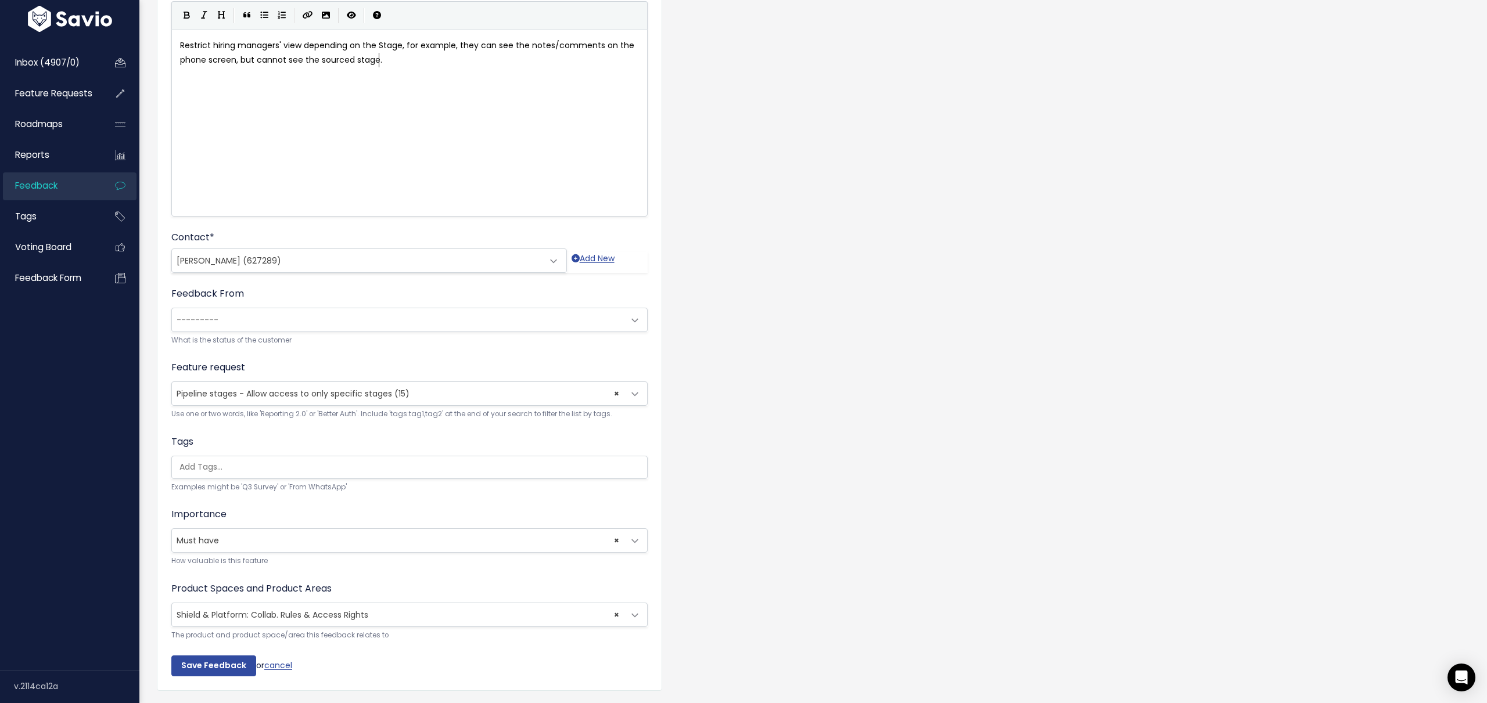
click at [635, 394] on span at bounding box center [634, 394] width 23 height 23
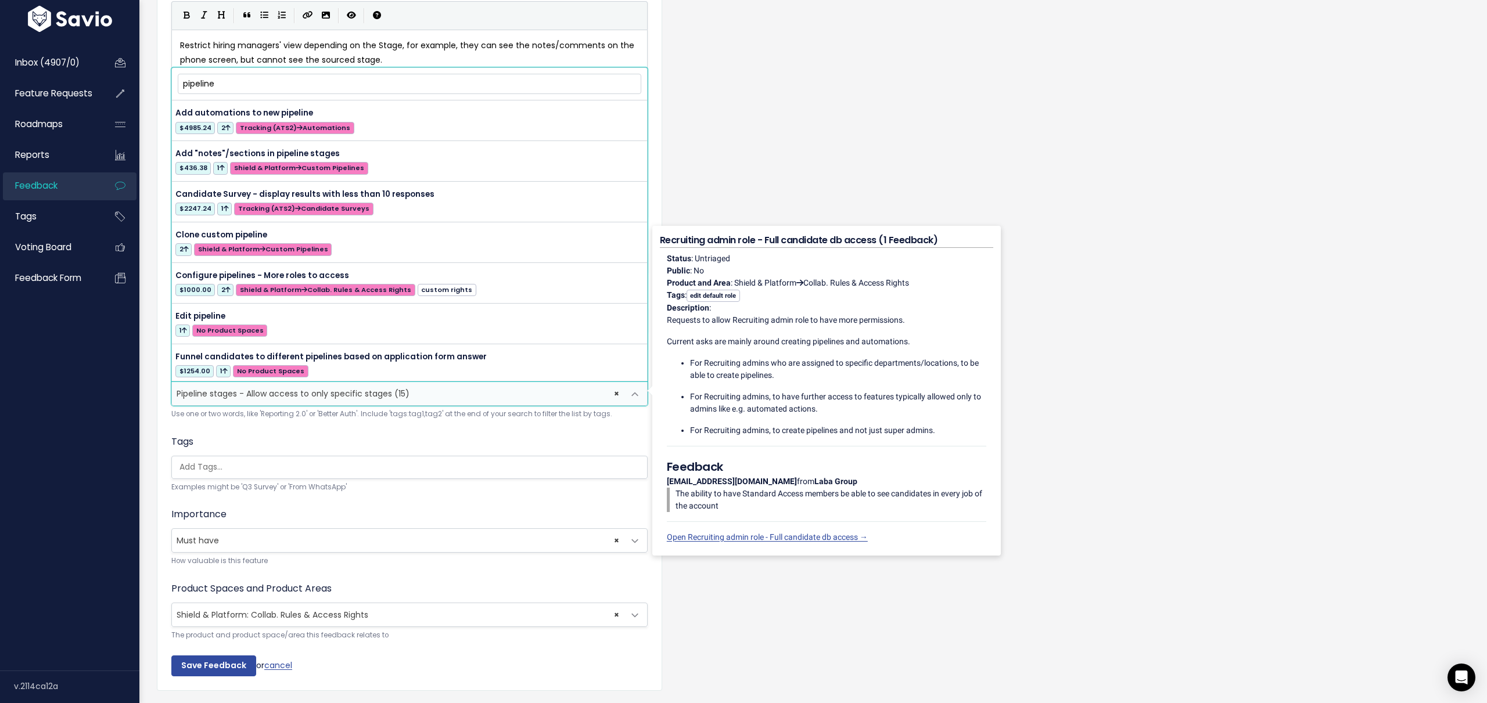
scroll to position [244, 0]
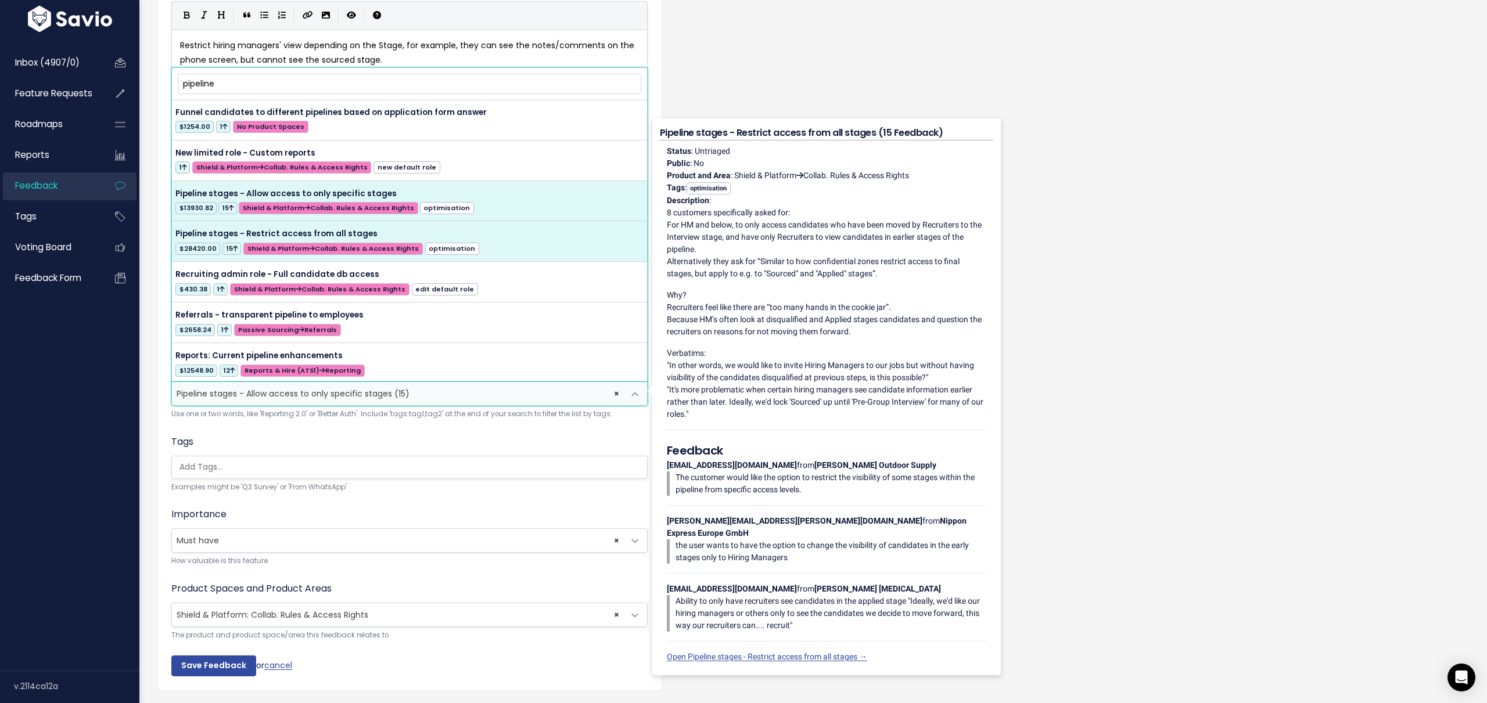
type input "pipeline"
select select "48226"
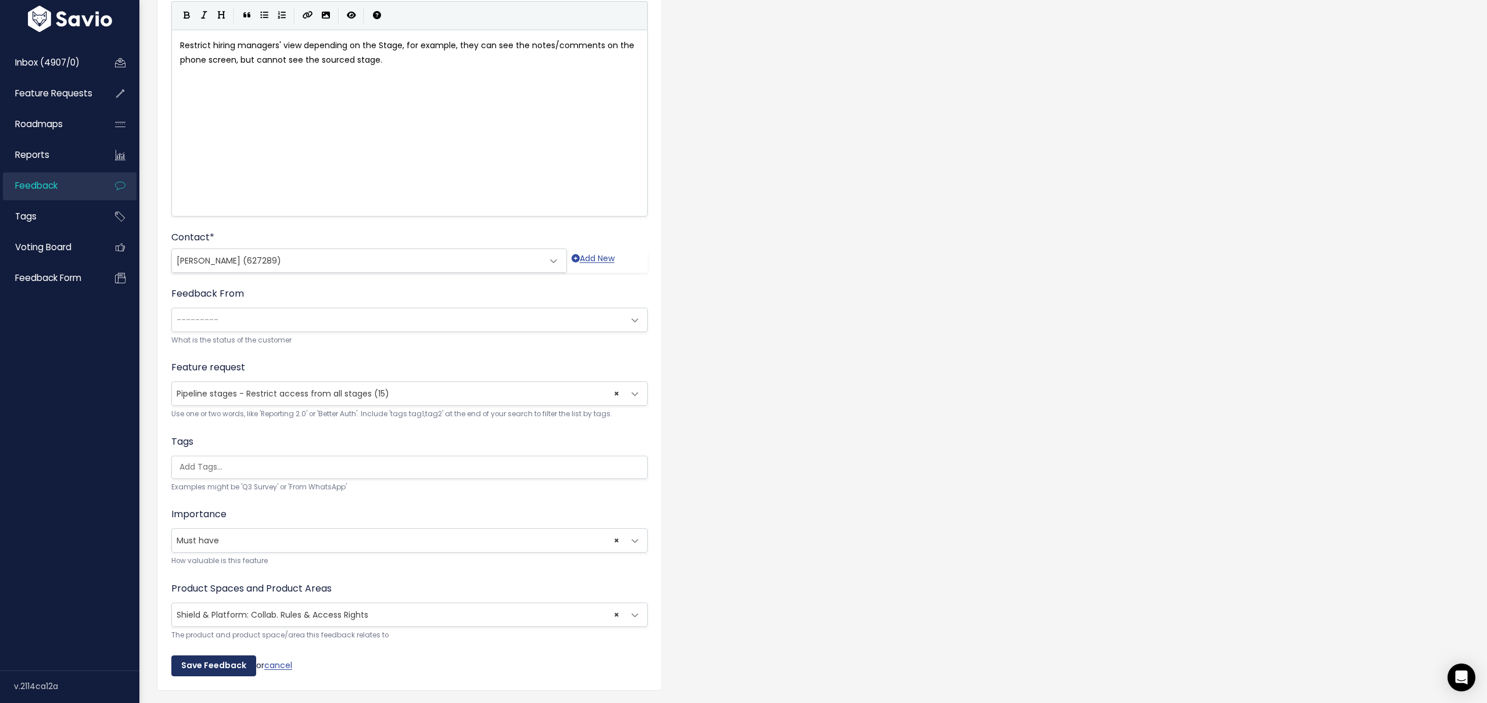
click at [228, 663] on input "Save Feedback" at bounding box center [213, 666] width 85 height 21
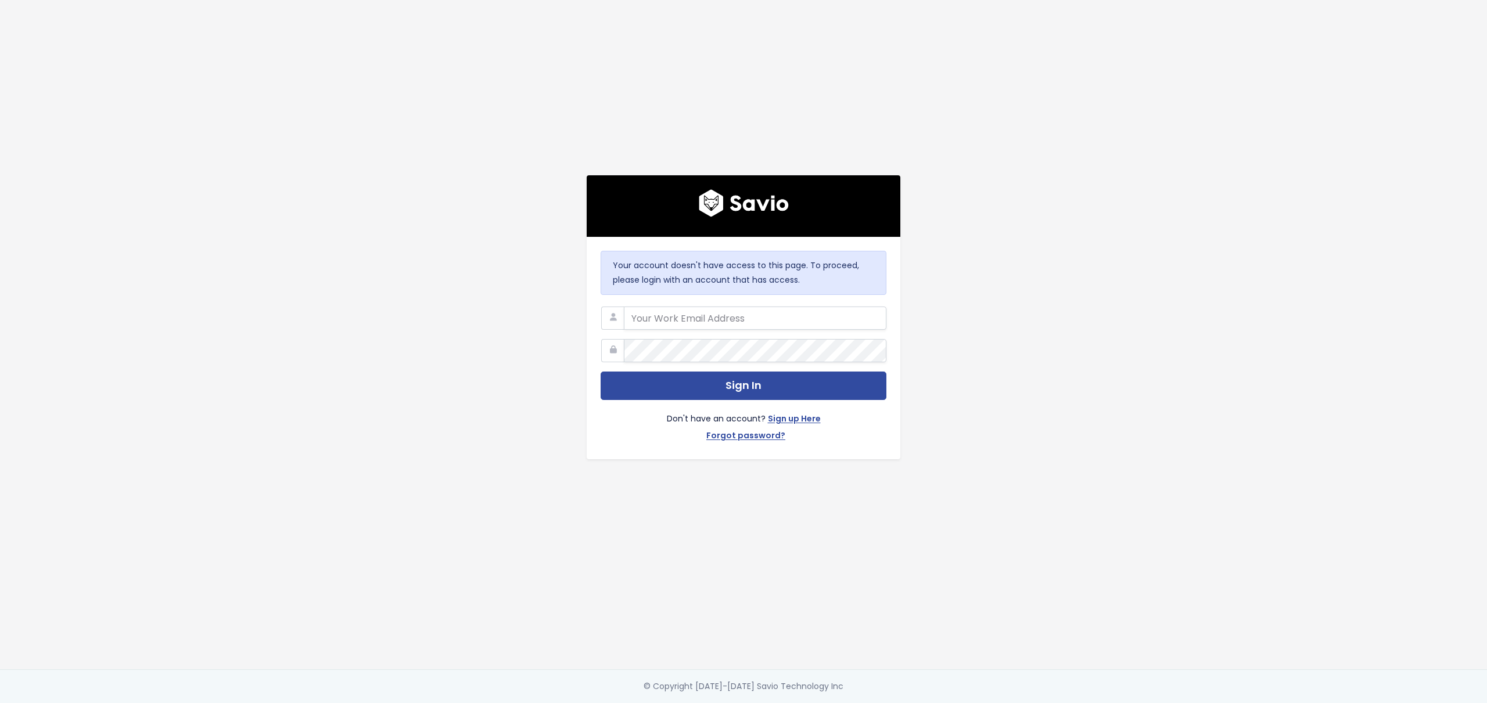
type input "[EMAIL_ADDRESS][DOMAIN_NAME]"
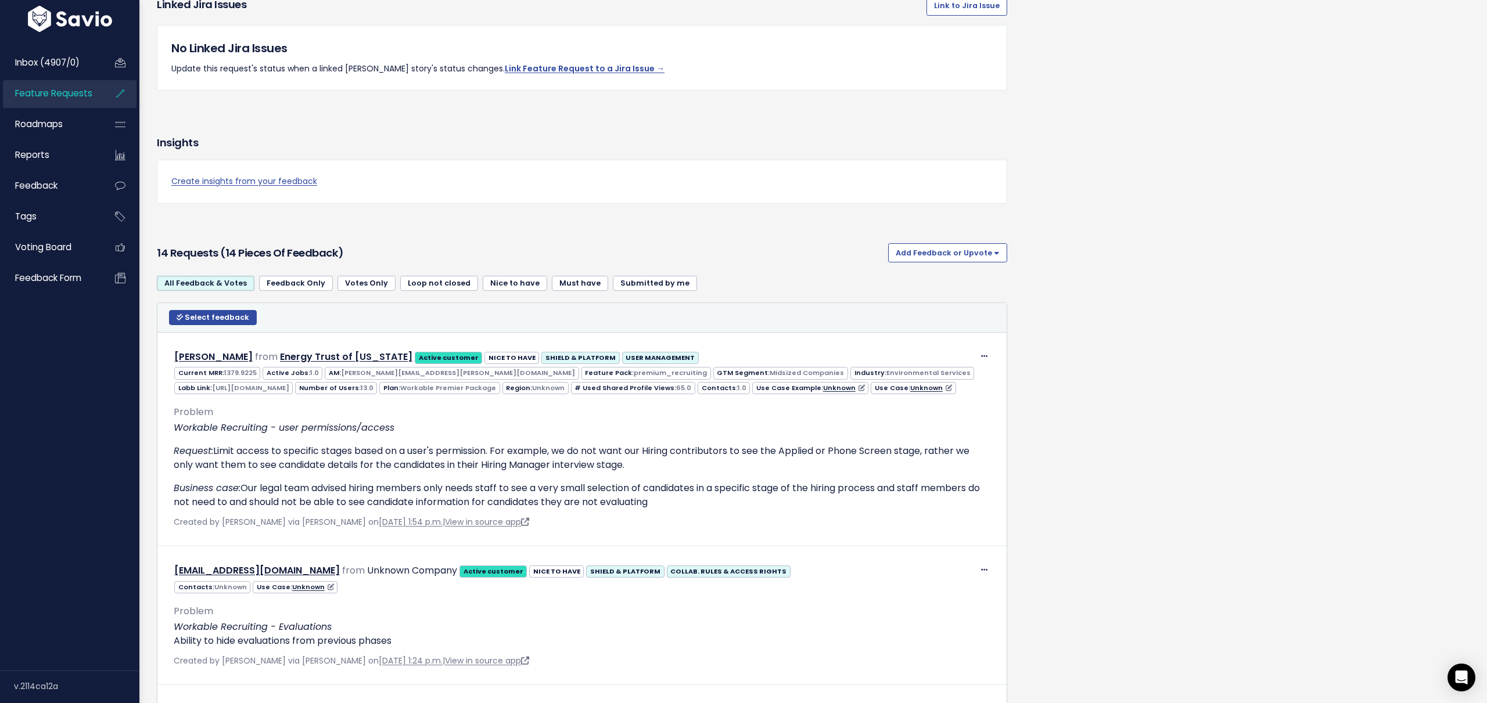
scroll to position [1226, 0]
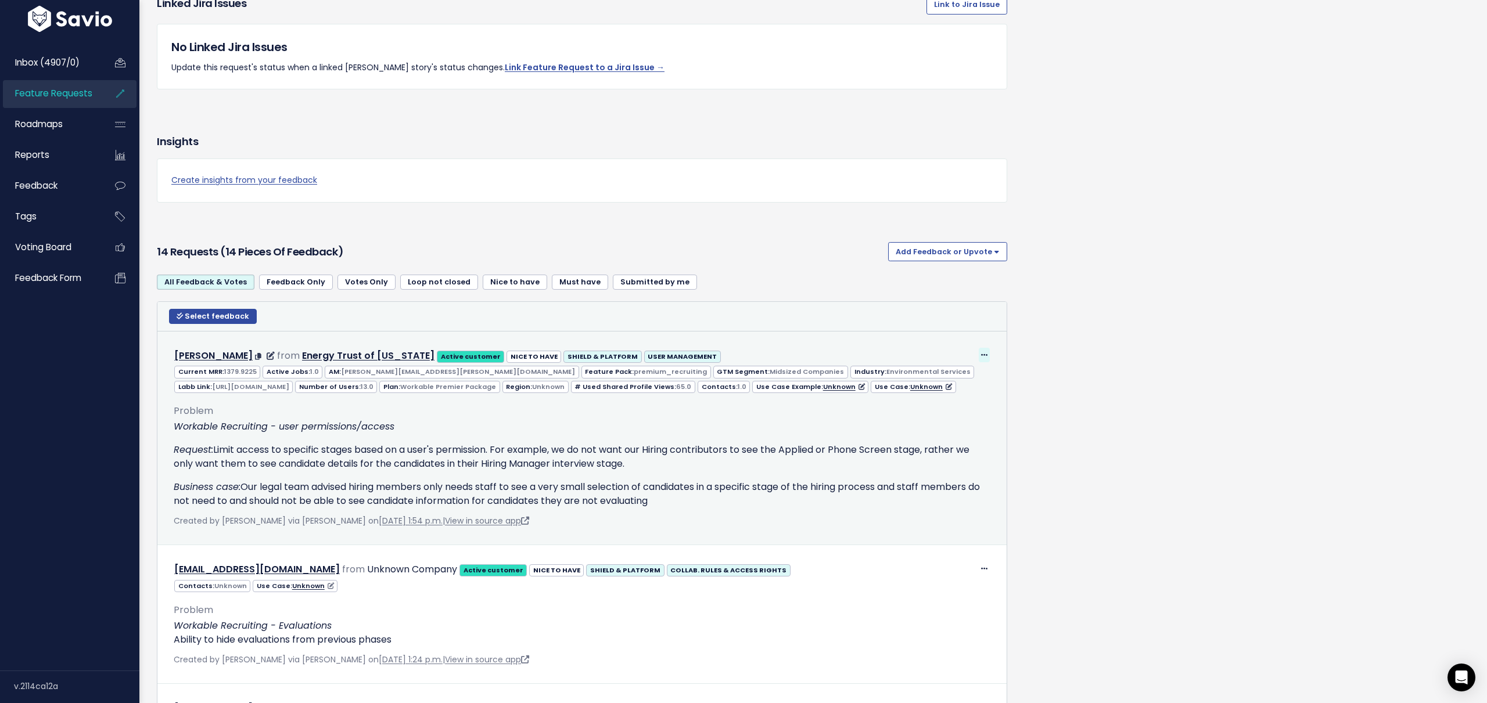
click at [985, 355] on icon at bounding box center [984, 356] width 6 height 8
click at [954, 385] on link "Edit" at bounding box center [955, 386] width 84 height 23
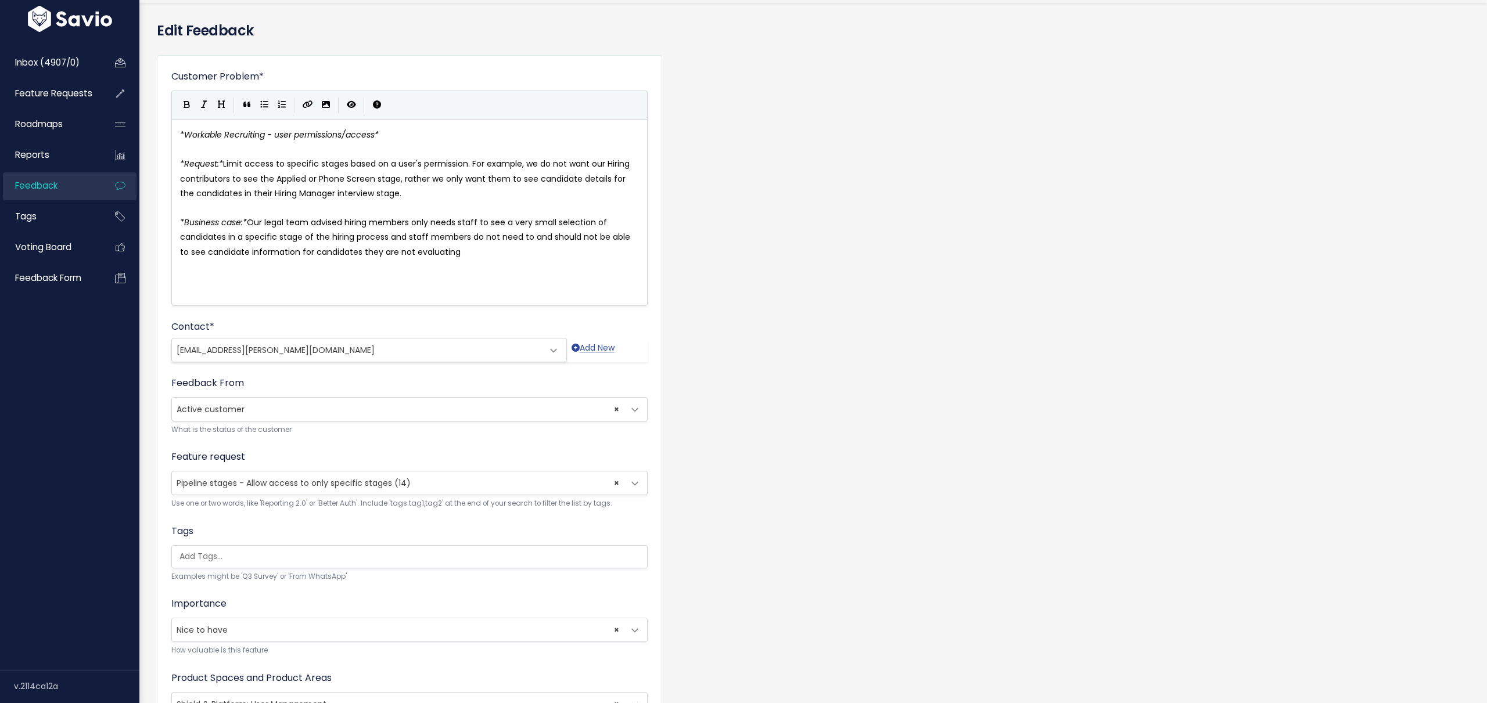
scroll to position [44, 0]
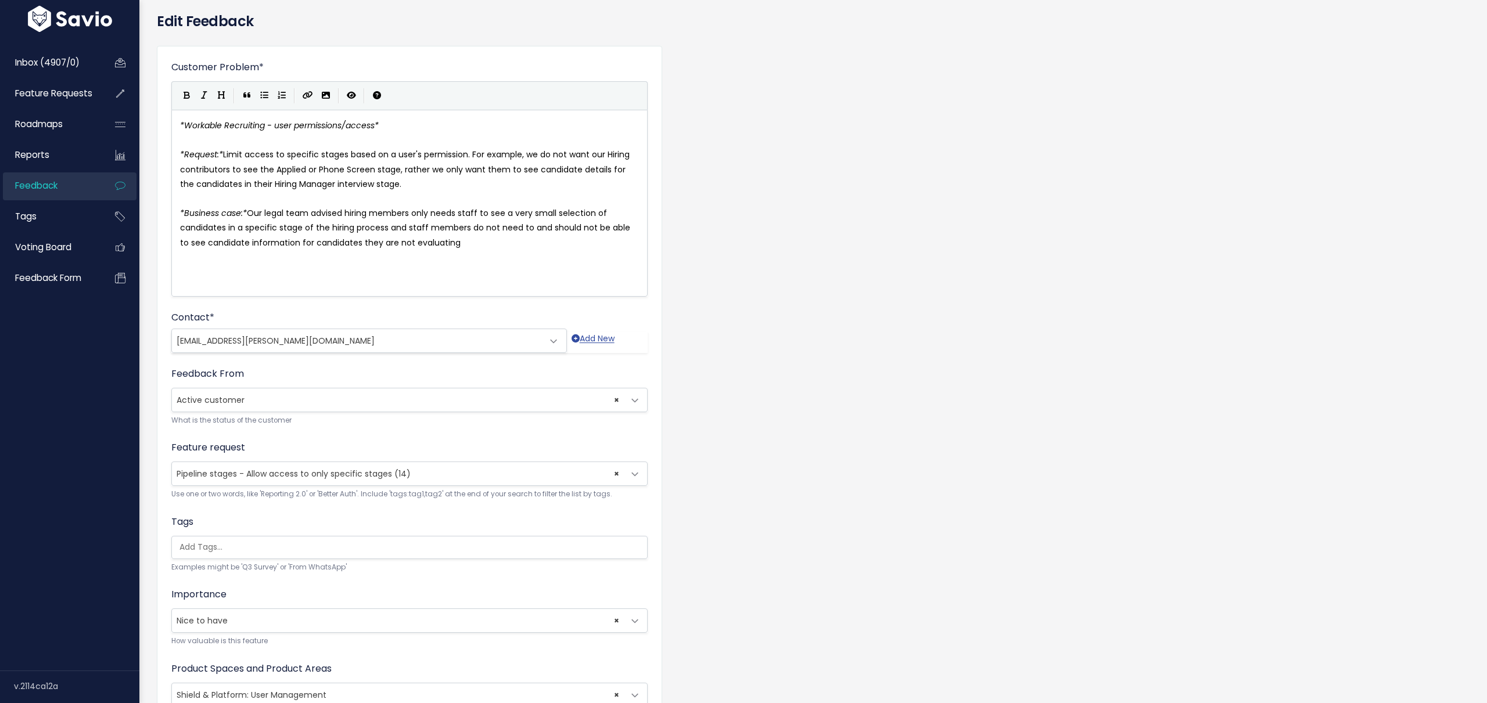
click at [420, 474] on span "× Pipeline stages - Allow access to only specific stages (14)" at bounding box center [398, 473] width 452 height 23
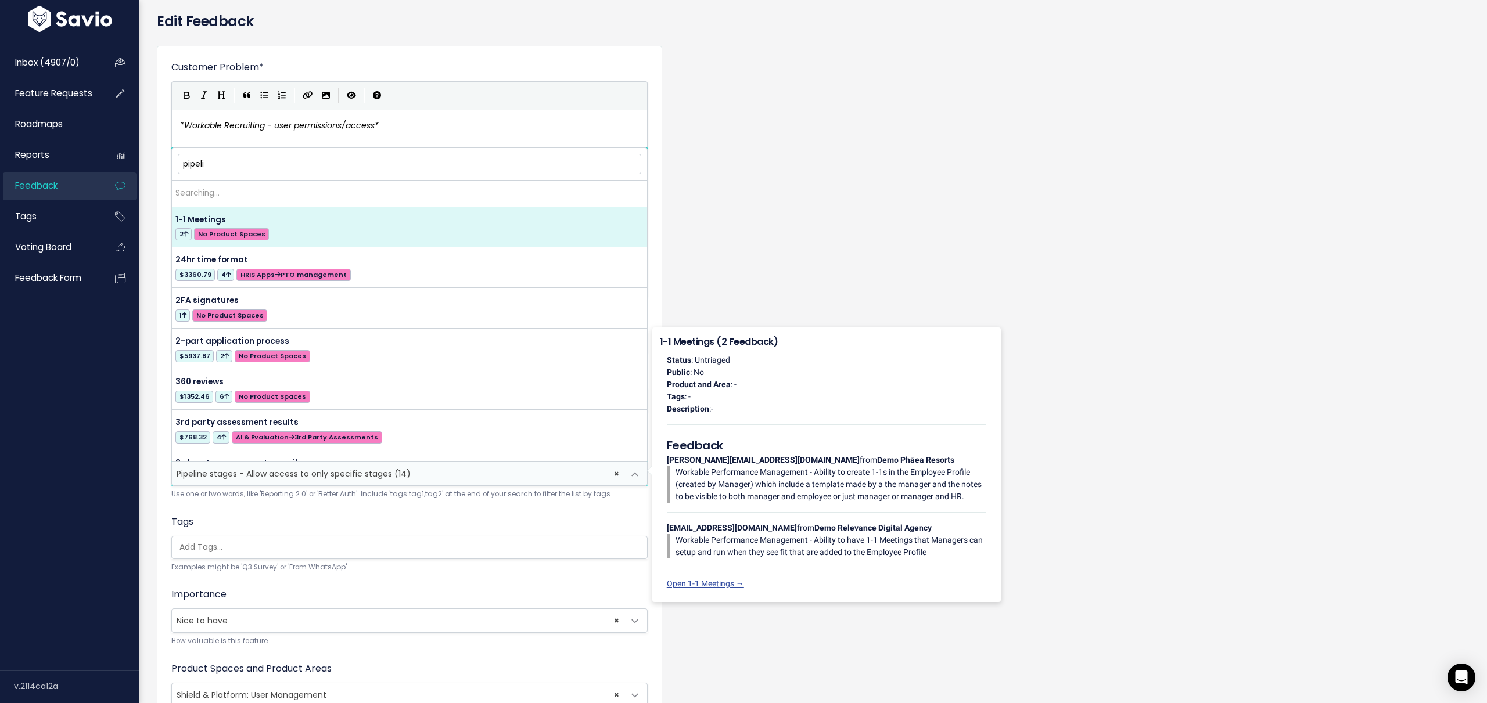
scroll to position [244, 0]
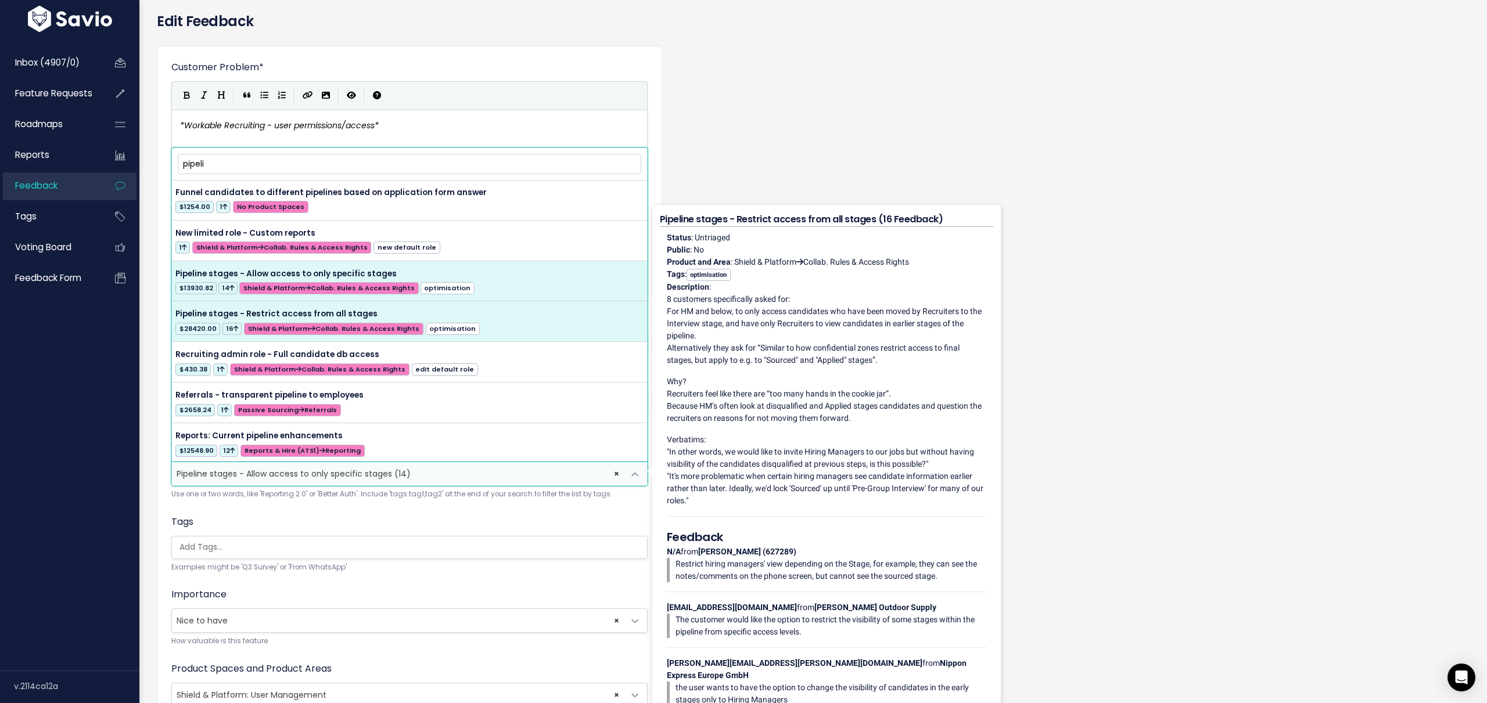
type input "pipeli"
select select "48226"
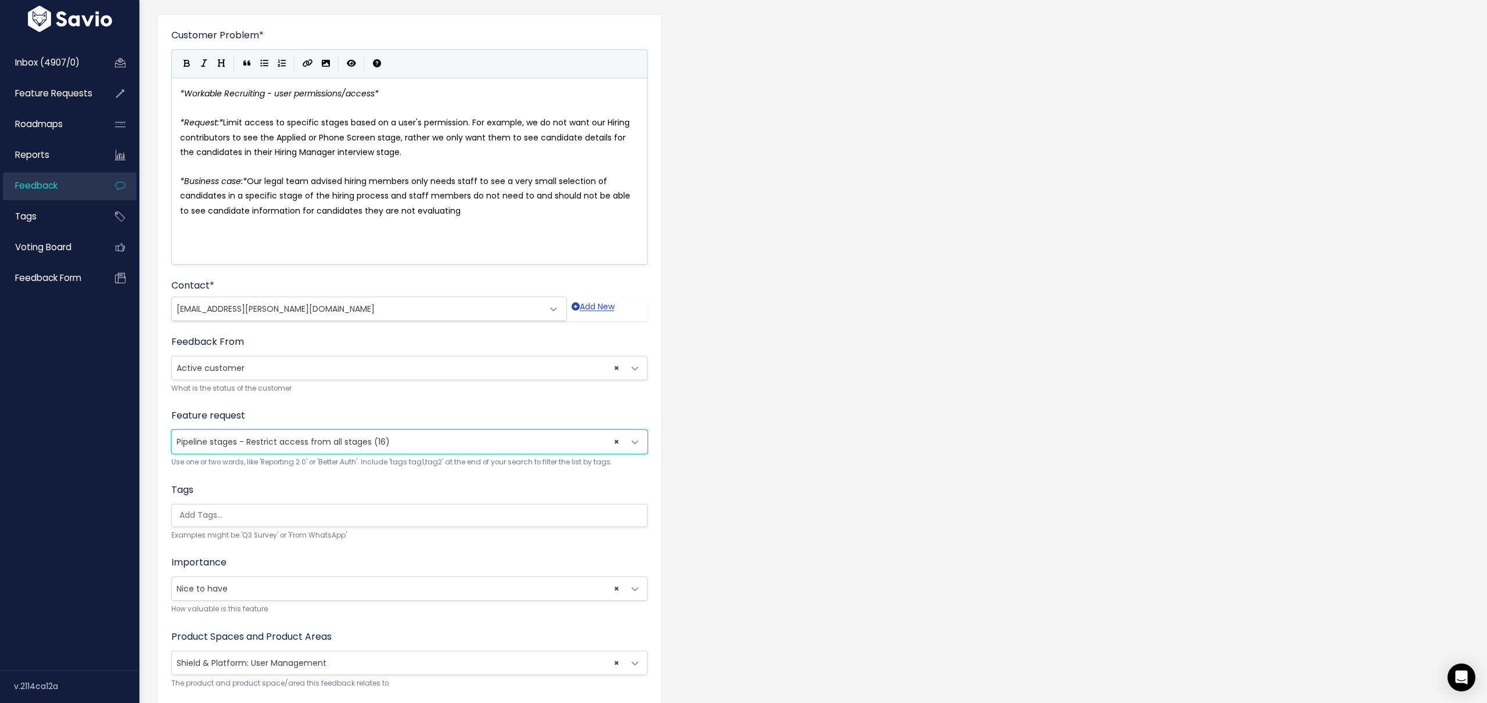
scroll to position [157, 0]
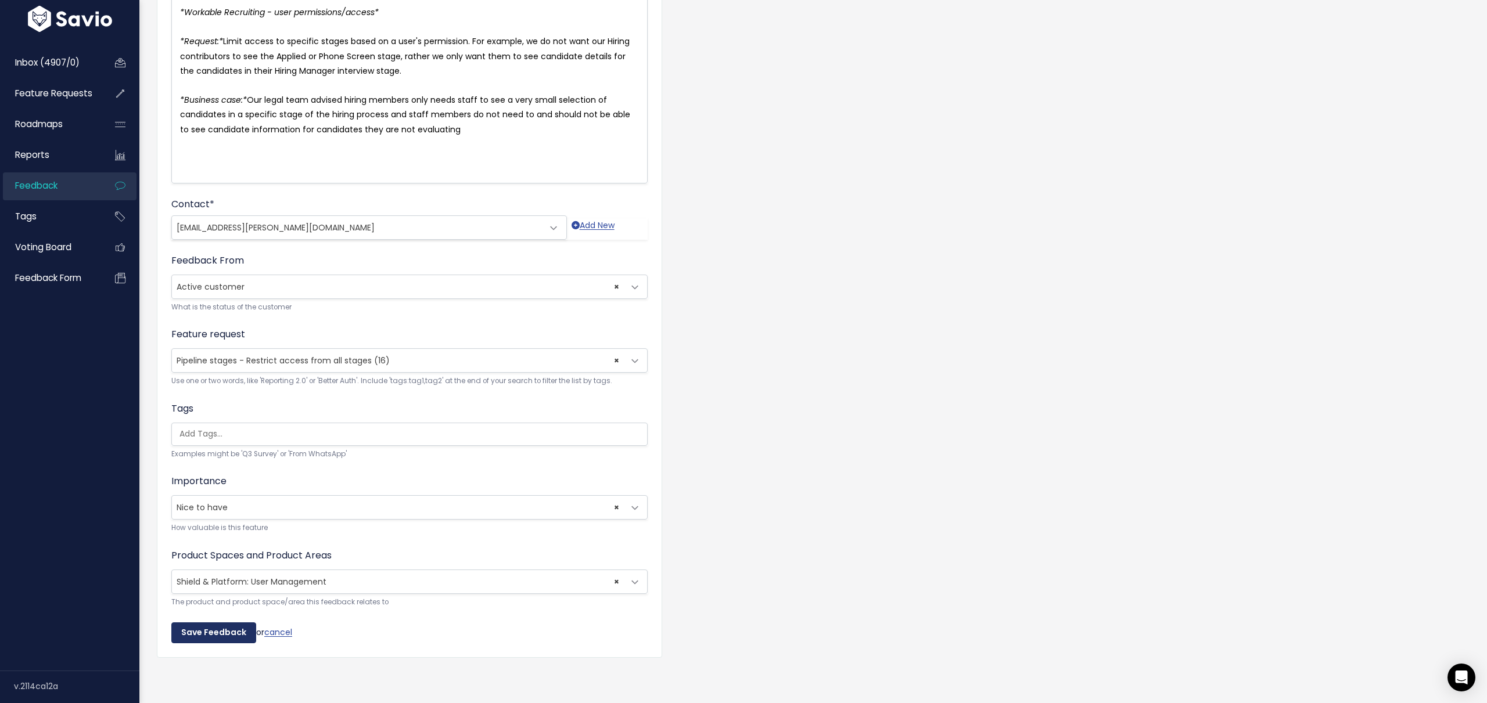
click at [203, 629] on input "Save Feedback" at bounding box center [213, 633] width 85 height 21
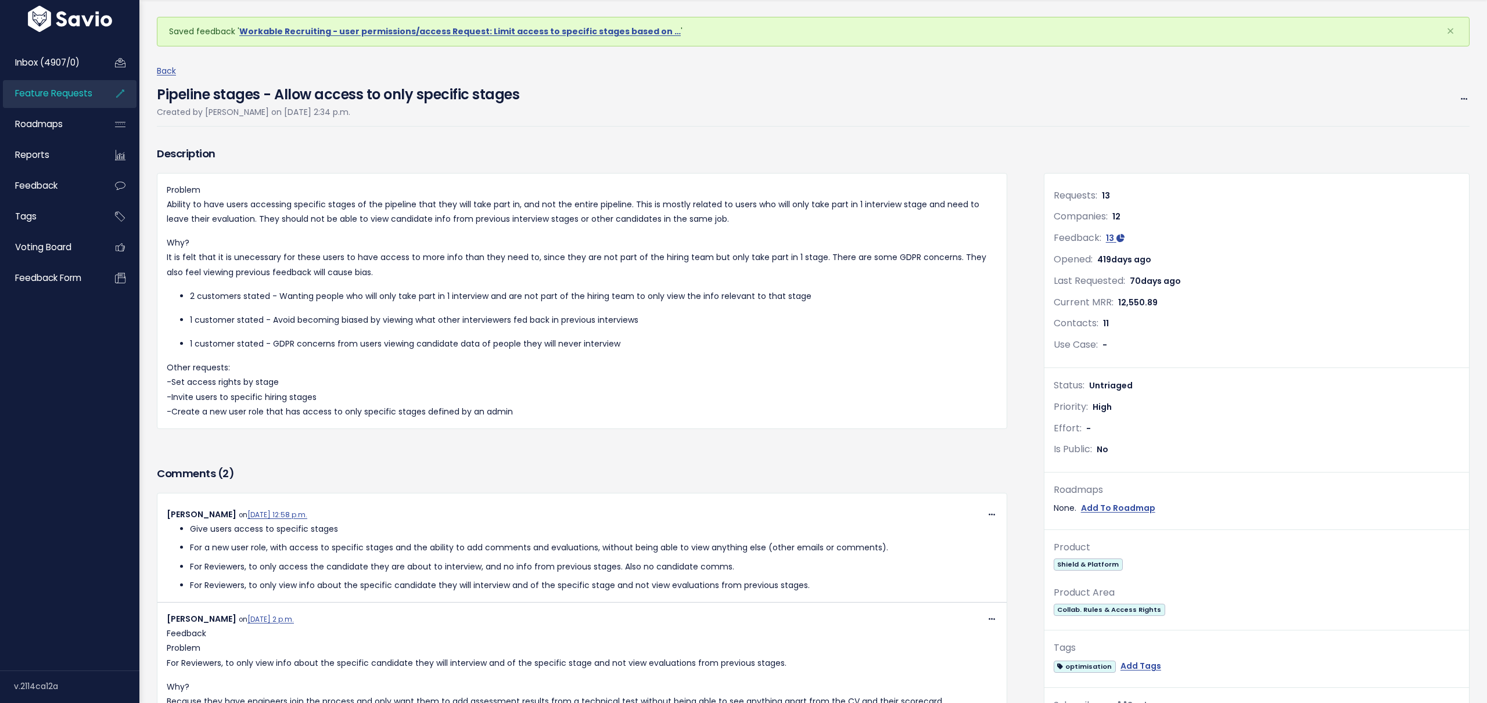
scroll to position [46, 0]
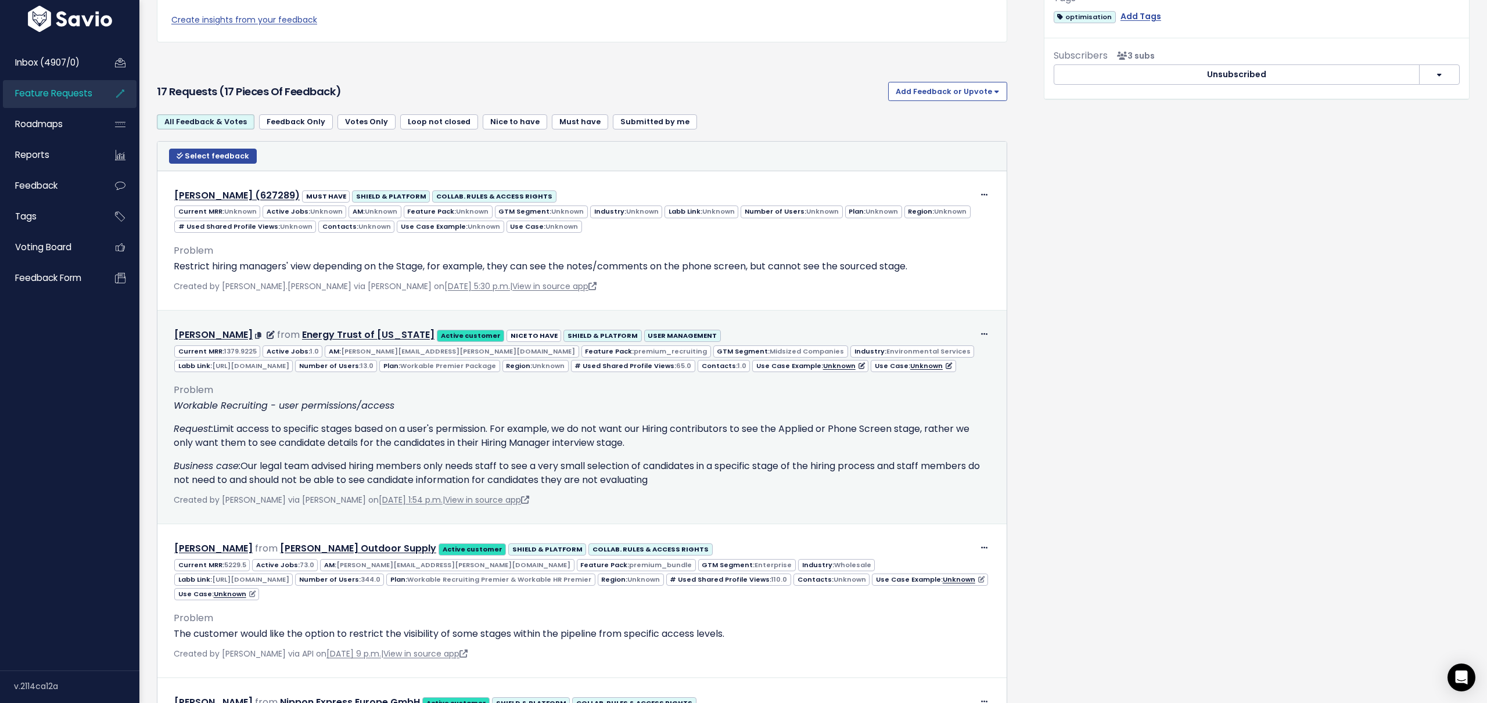
scroll to position [629, 0]
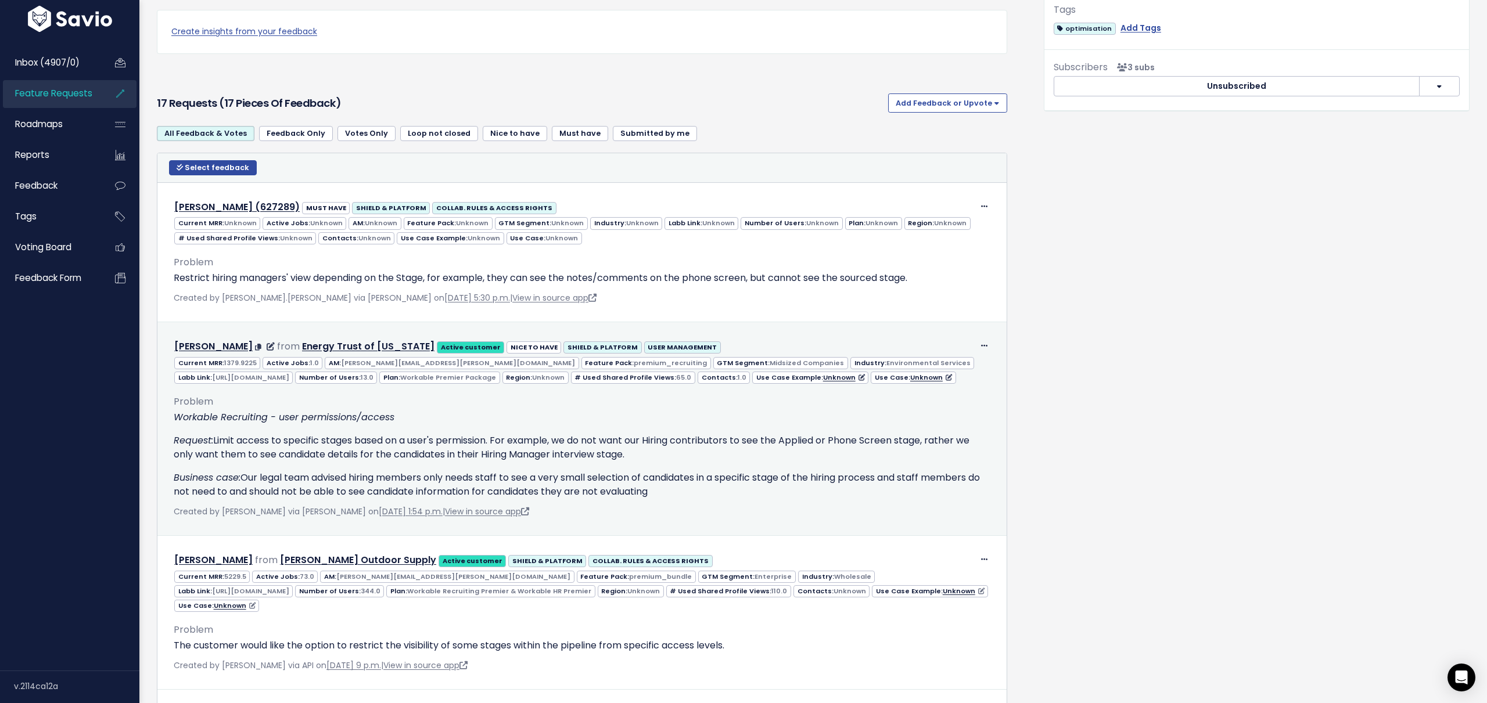
drag, startPoint x: 244, startPoint y: 492, endPoint x: 706, endPoint y: 505, distance: 461.9
click at [711, 499] on p "Business case: Our legal team advised hiring members only needs staff to see a …" at bounding box center [582, 485] width 817 height 28
copy p "Our legal team advised hiring members only needs staff to see a very small sele…"
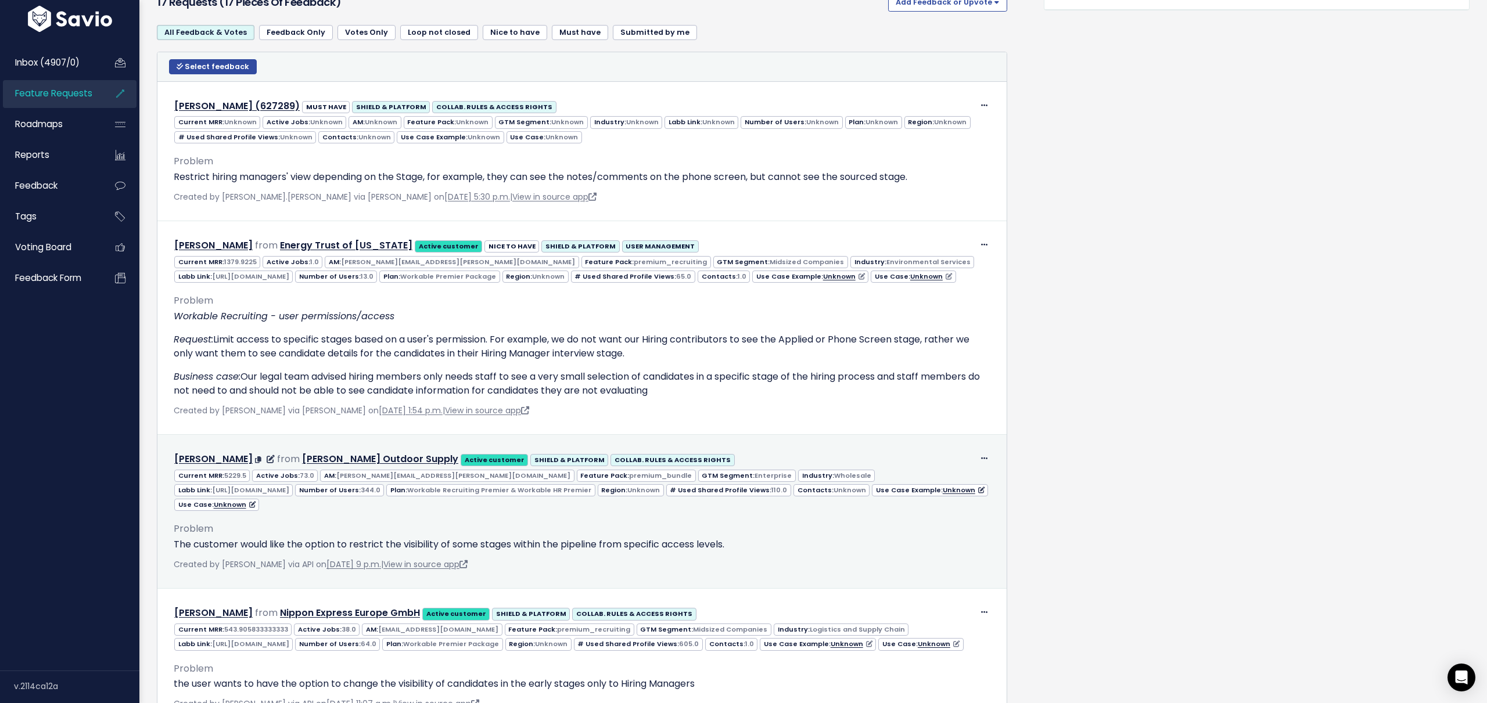
scroll to position [731, 0]
click at [468, 542] on p "The customer would like the option to restrict the visibility of some stages wi…" at bounding box center [582, 544] width 817 height 14
drag, startPoint x: 361, startPoint y: 542, endPoint x: 586, endPoint y: 548, distance: 224.8
click at [586, 548] on p "The customer would like the option to restrict the visibility of some stages wi…" at bounding box center [582, 544] width 817 height 14
drag, startPoint x: 586, startPoint y: 548, endPoint x: 567, endPoint y: 548, distance: 18.6
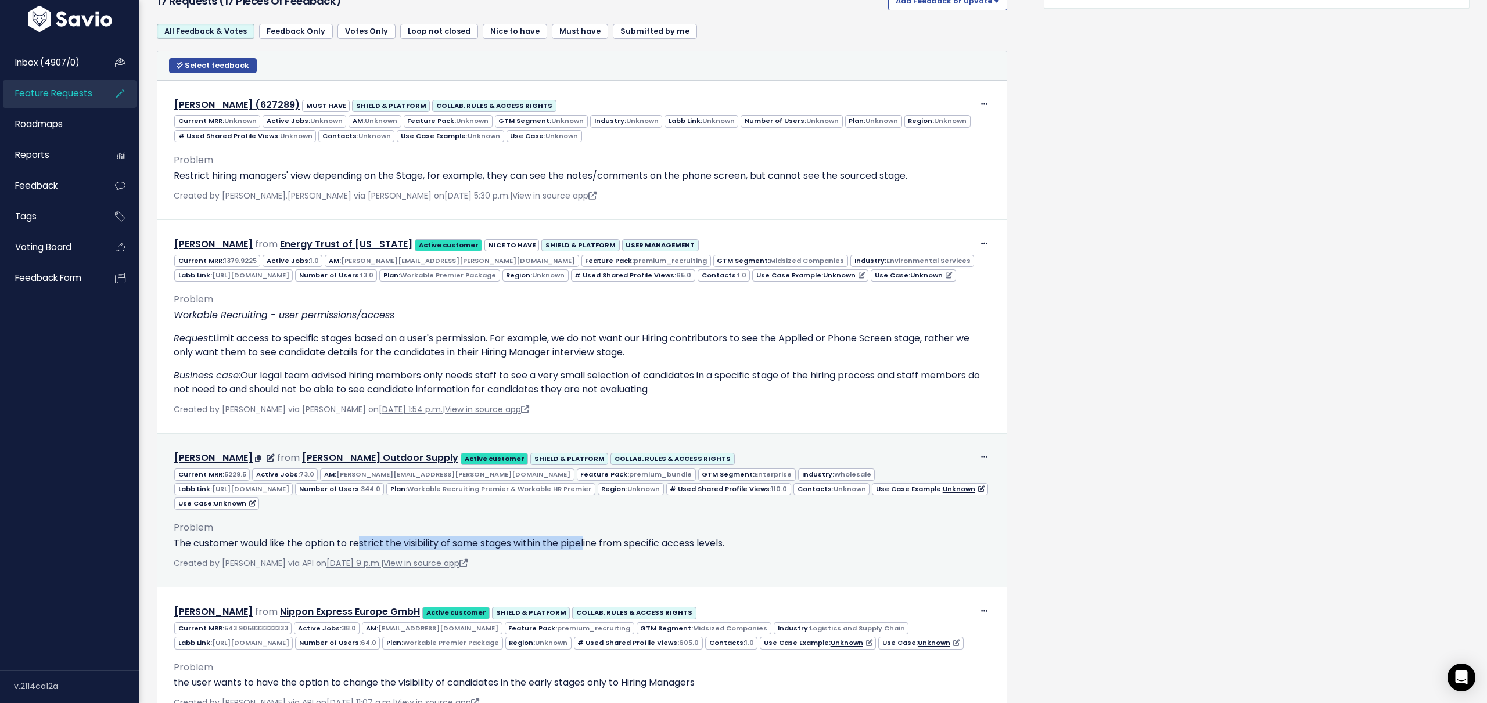
click at [585, 548] on p "The customer would like the option to restrict the visibility of some stages wi…" at bounding box center [582, 544] width 817 height 14
drag, startPoint x: 465, startPoint y: 544, endPoint x: 736, endPoint y: 545, distance: 270.6
click at [736, 545] on p "The customer would like the option to restrict the visibility of some stages wi…" at bounding box center [582, 544] width 817 height 14
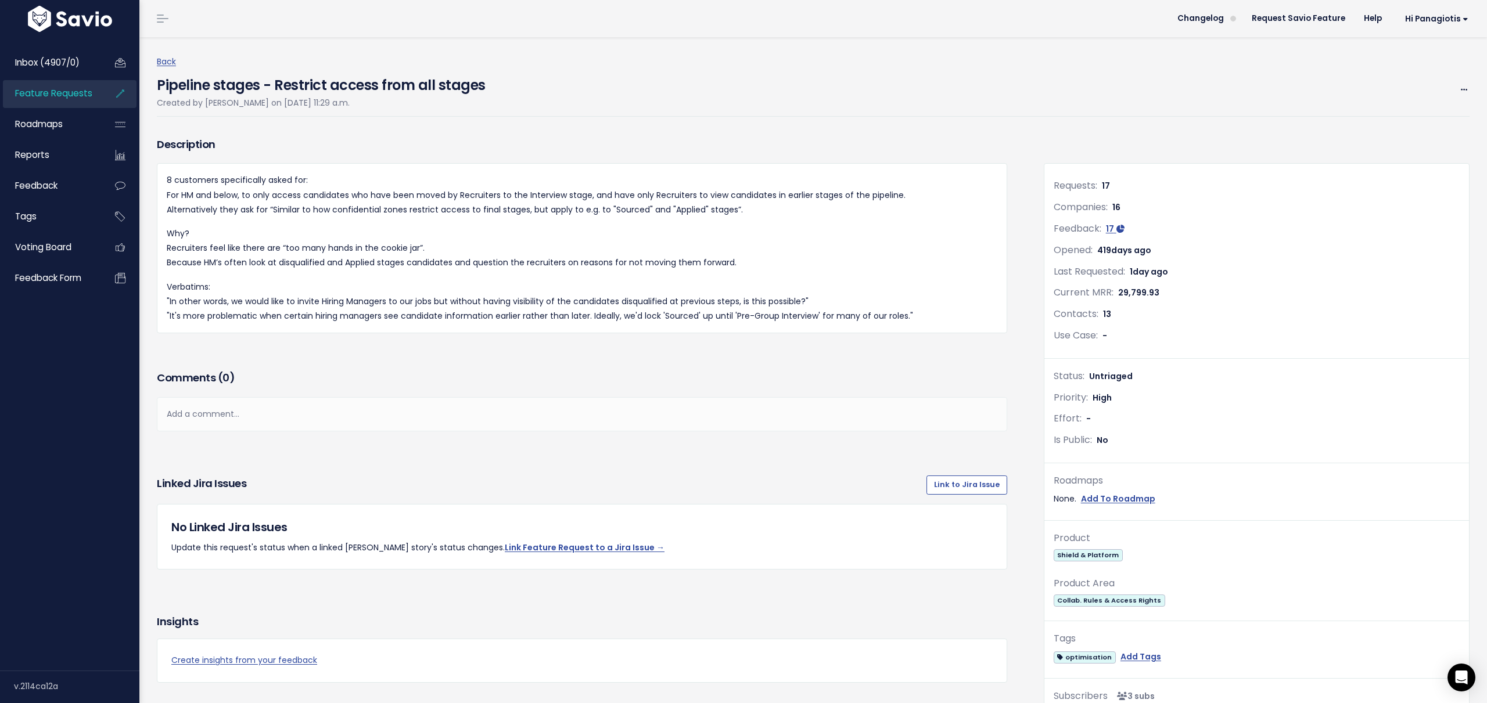
scroll to position [1716, 0]
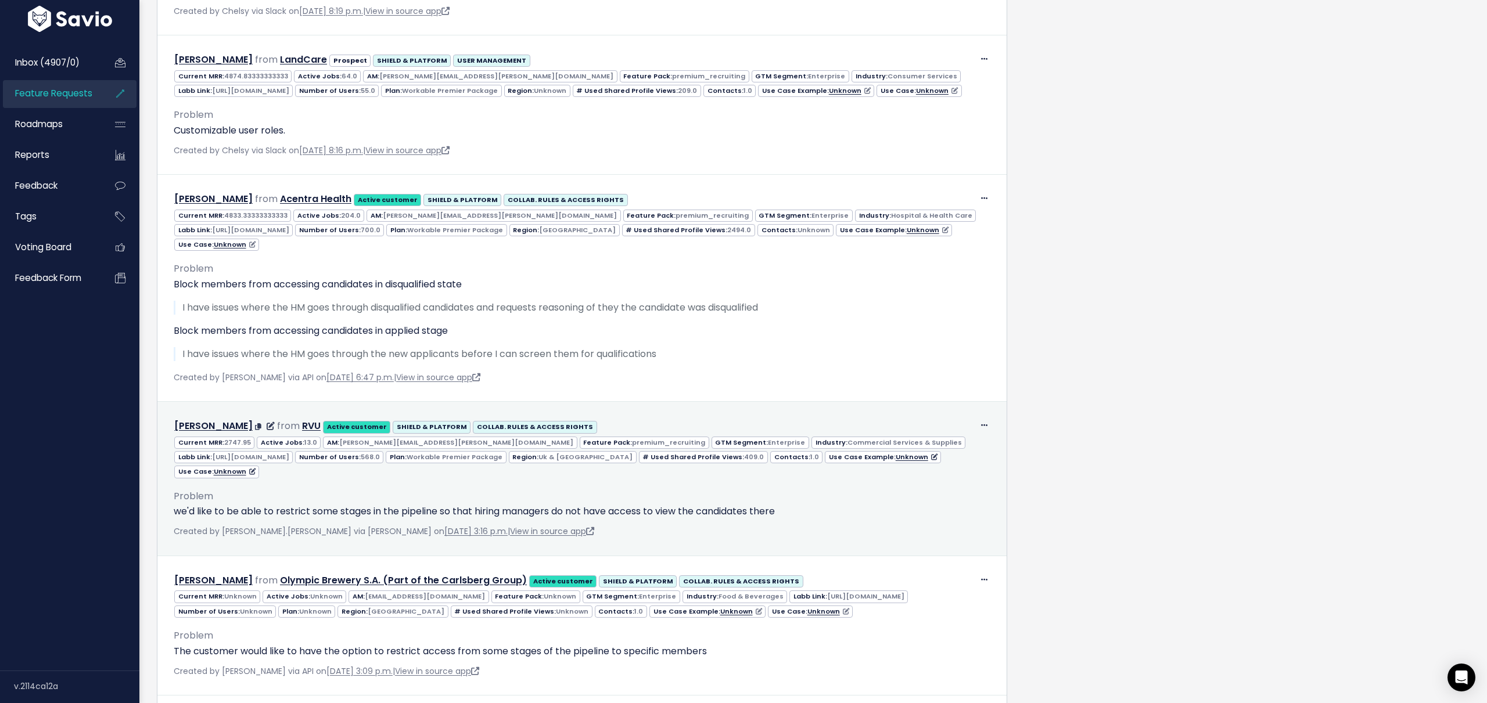
click at [554, 519] on p "we'd like to be able to restrict some stages in the pipeline so that hiring man…" at bounding box center [582, 512] width 817 height 14
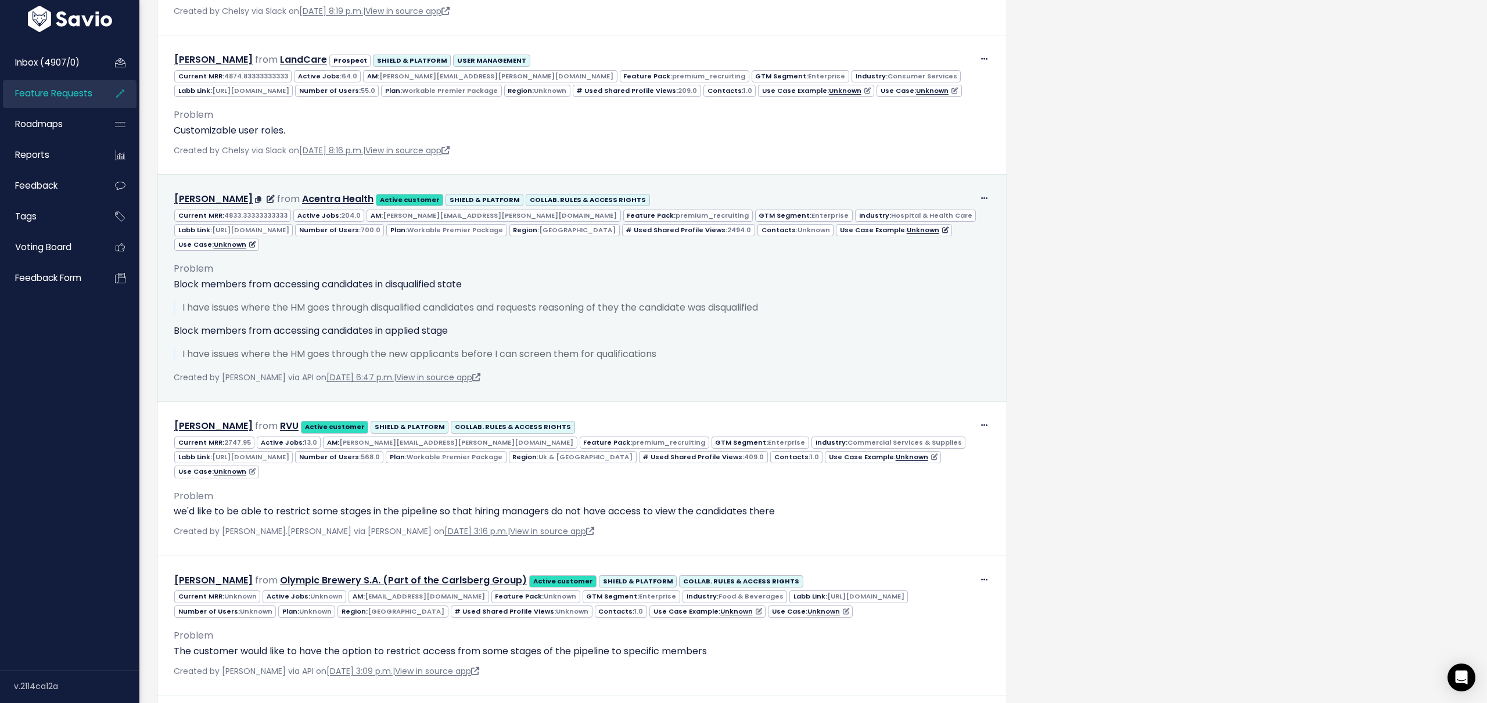
click at [697, 361] on p "I have issues where the HM goes through the new applicants before I can screen …" at bounding box center [586, 354] width 808 height 14
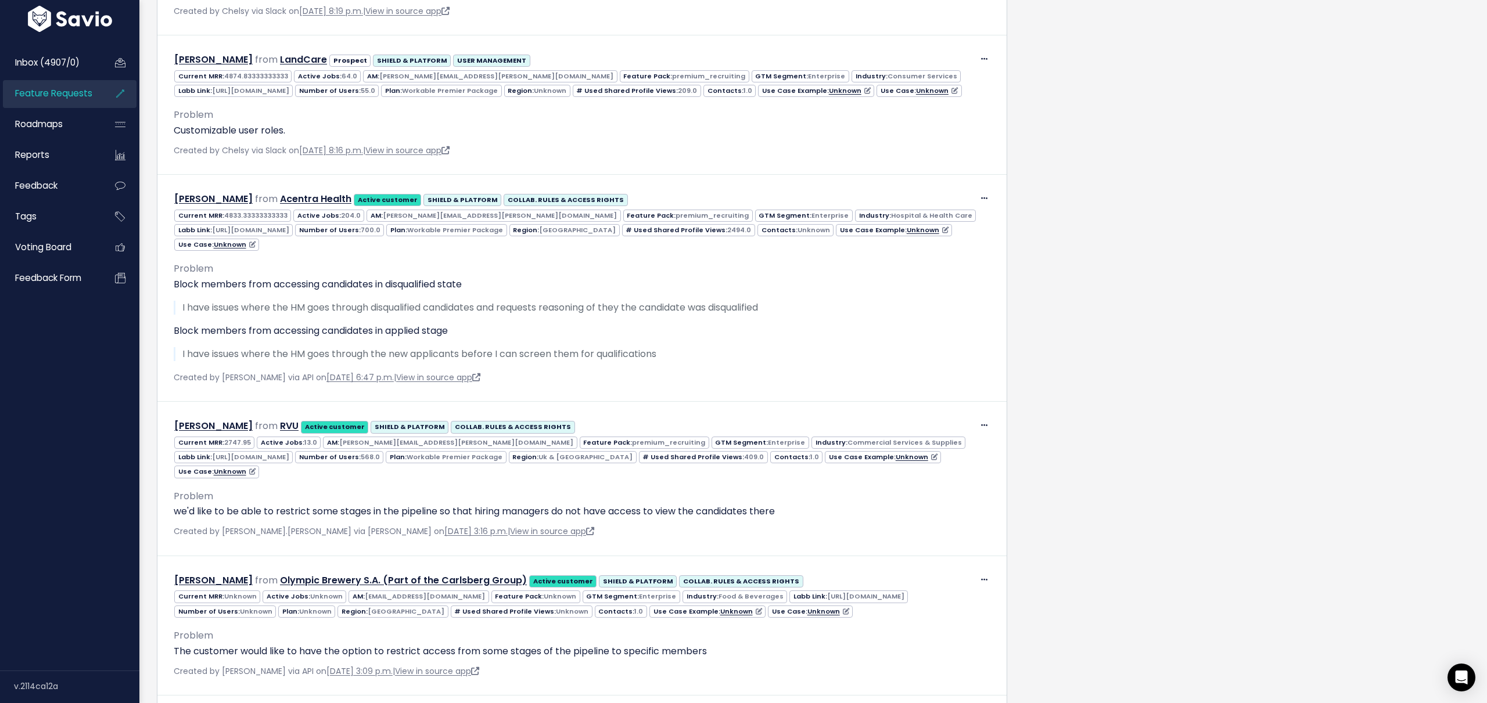
scroll to position [1717, 0]
